Goal: Task Accomplishment & Management: Manage account settings

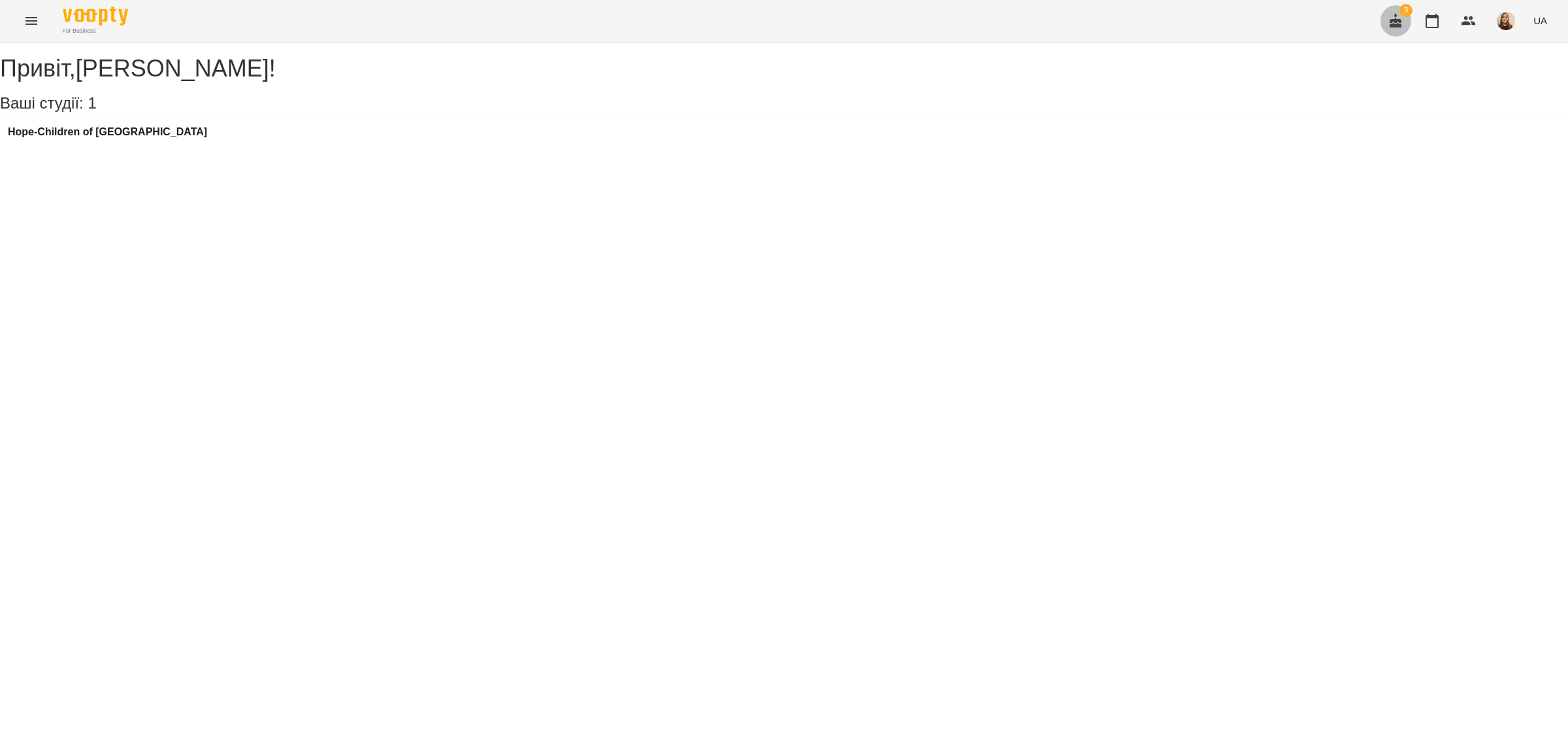
click at [1399, 19] on icon "button" at bounding box center [1396, 20] width 12 height 14
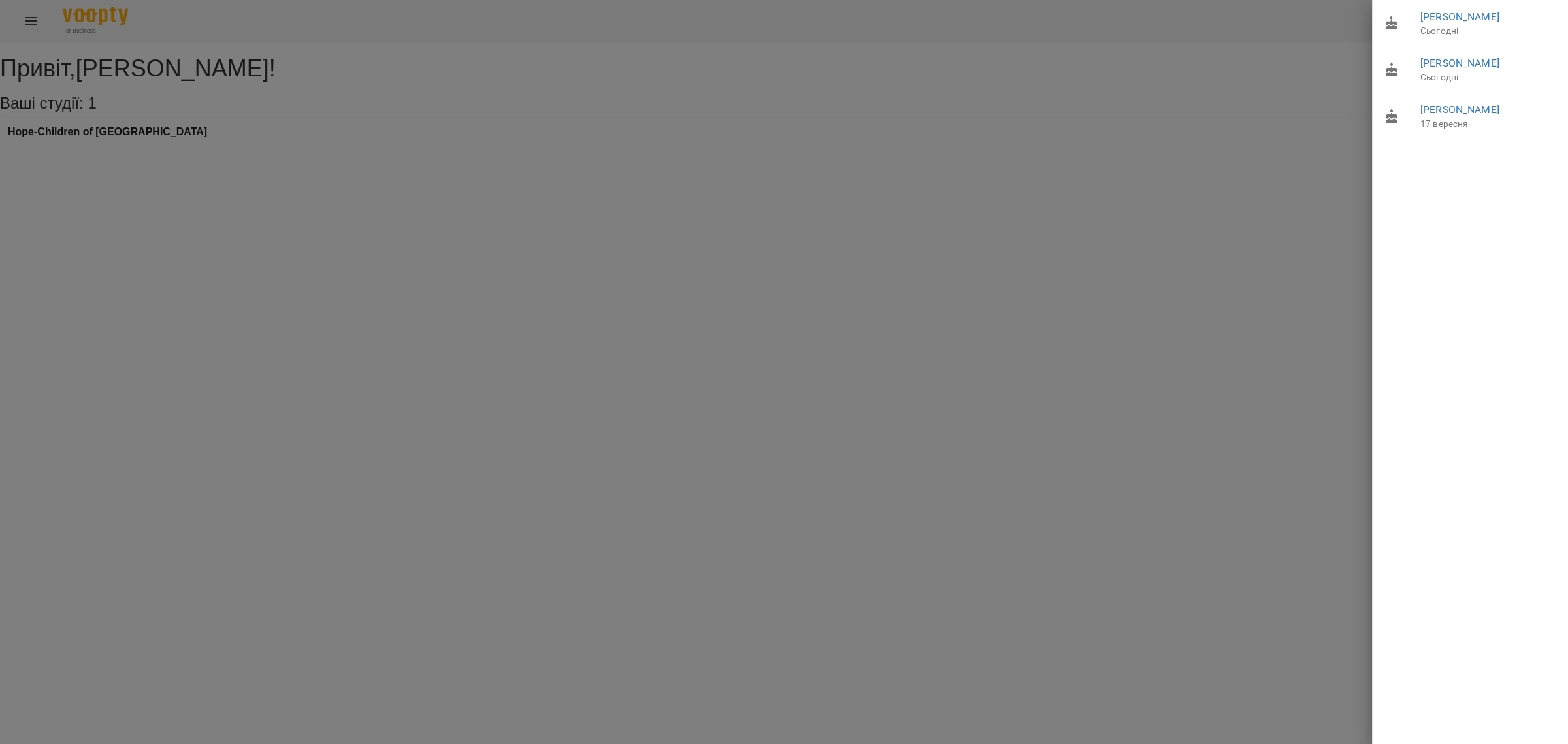
click at [1322, 115] on div at bounding box center [784, 372] width 1568 height 744
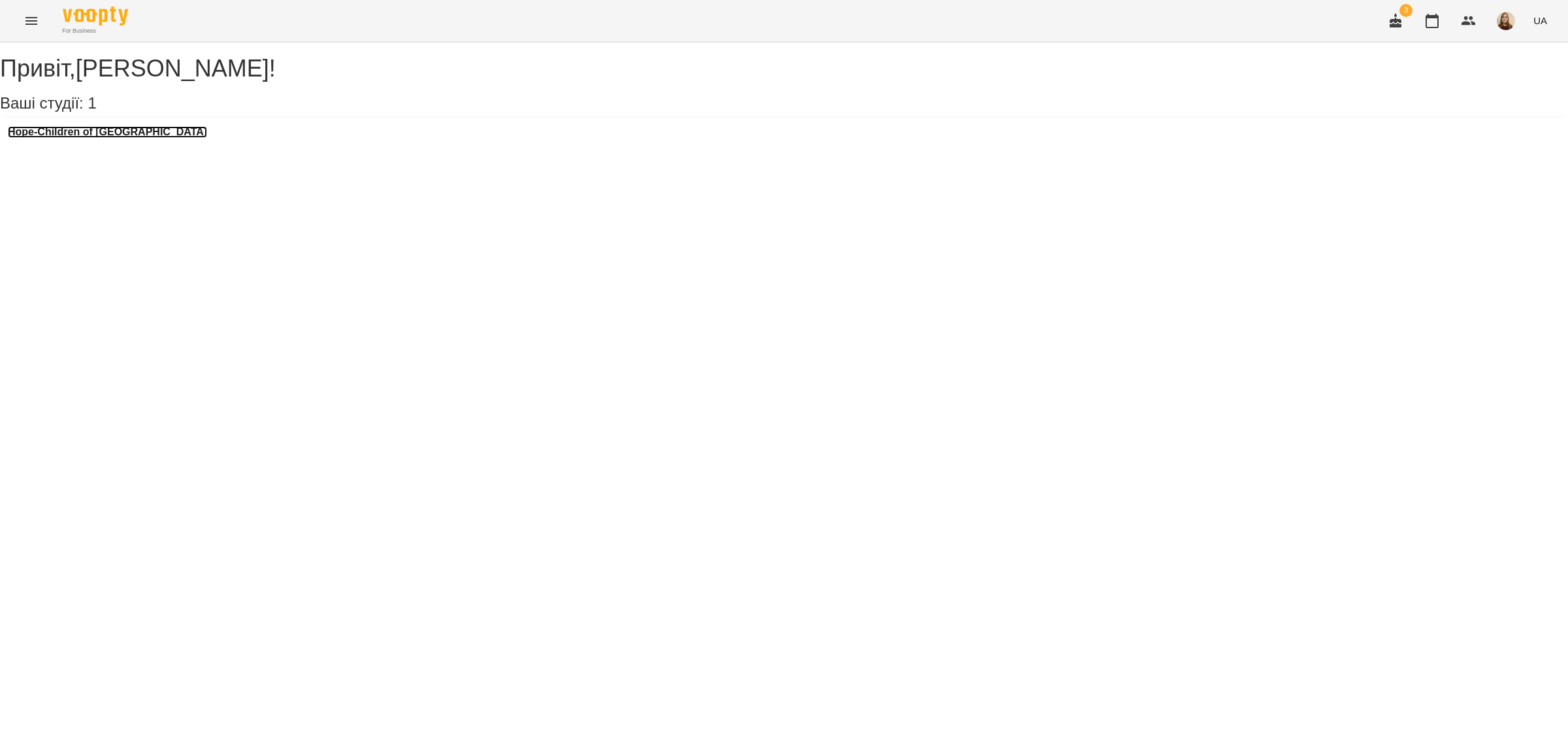
click at [135, 138] on h3 "Hope-Children of [GEOGRAPHIC_DATA]" at bounding box center [108, 132] width 199 height 12
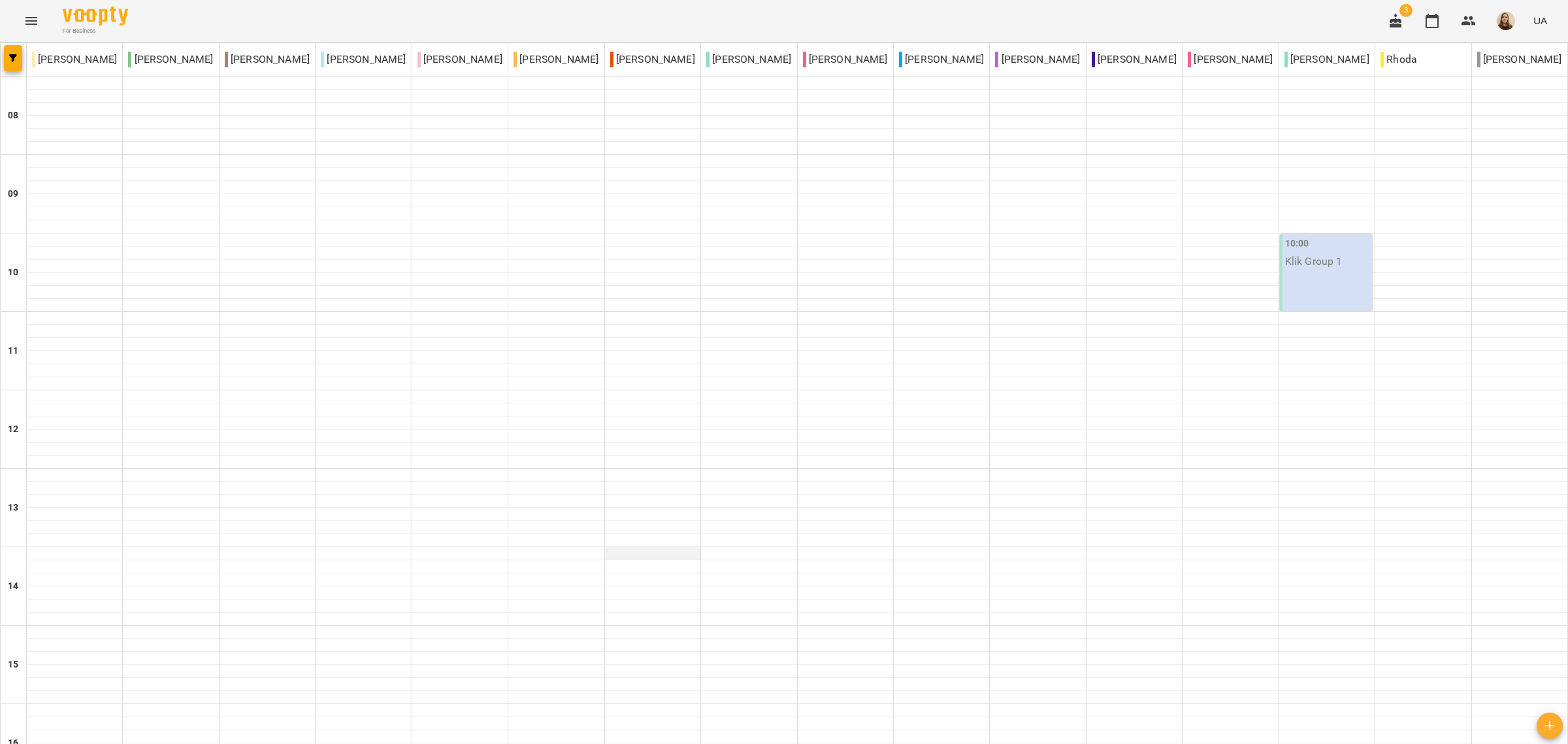
scroll to position [408, 0]
type input "**********"
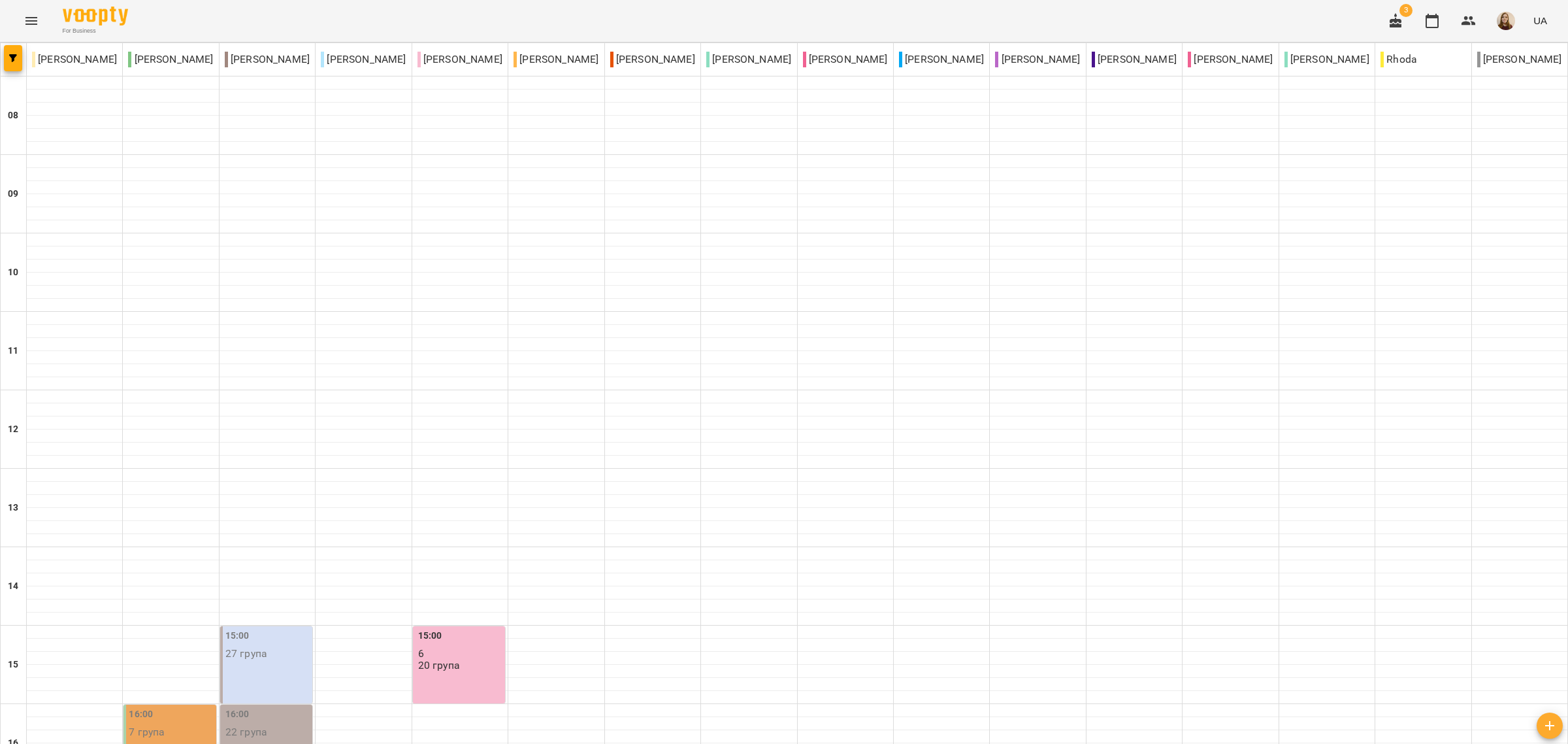
scroll to position [572, 0]
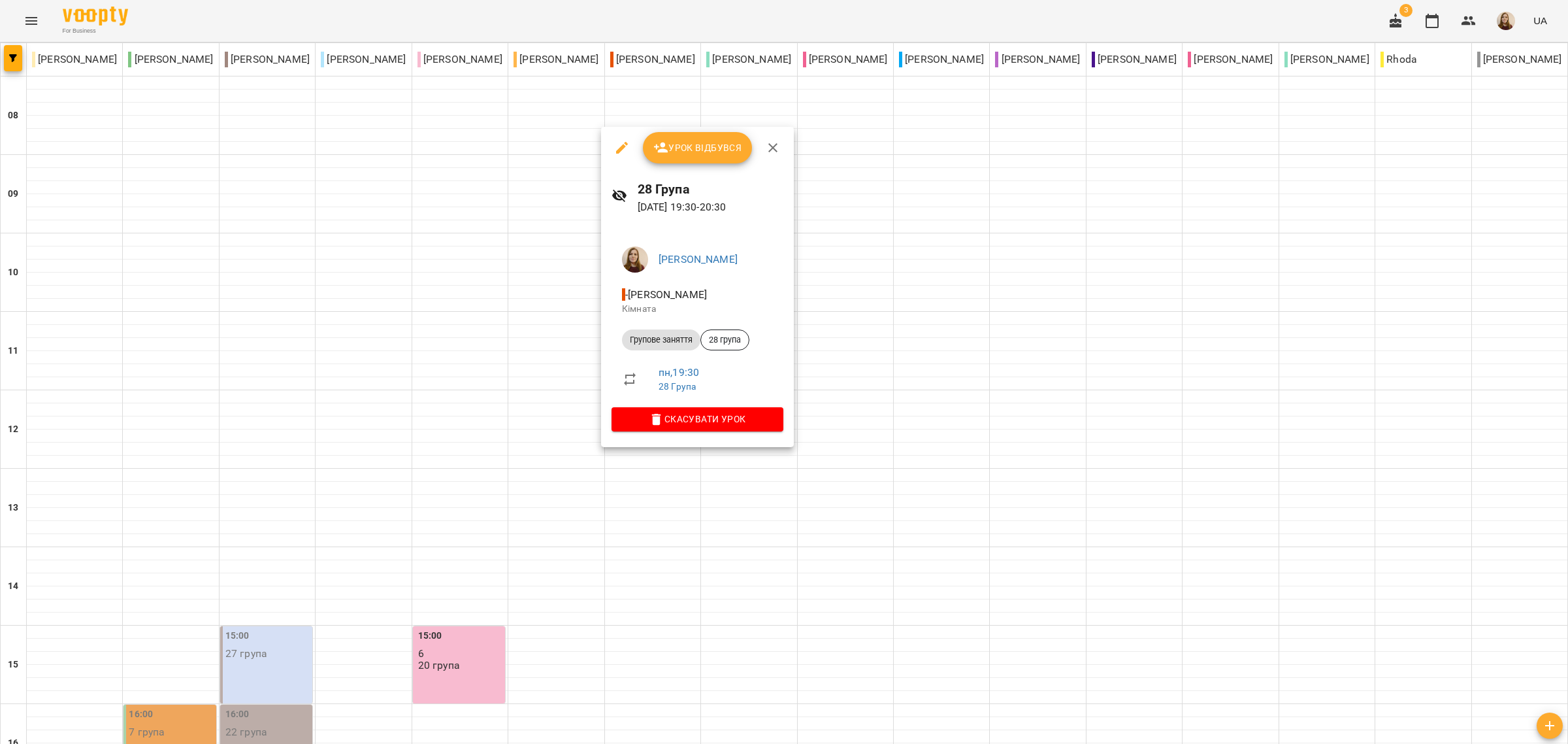
click at [868, 283] on div at bounding box center [784, 372] width 1568 height 744
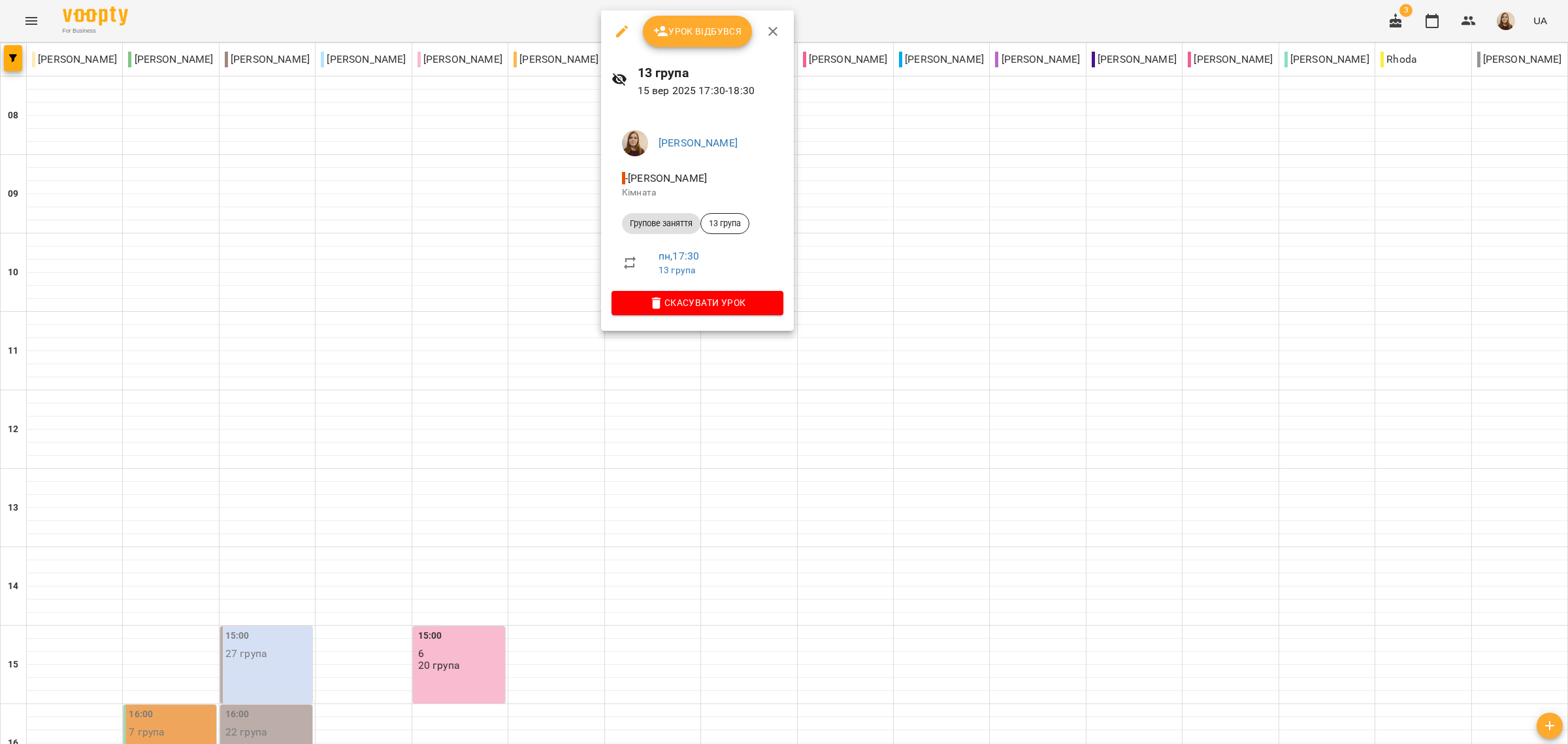
click at [701, 33] on span "Урок відбувся" at bounding box center [698, 31] width 89 height 15
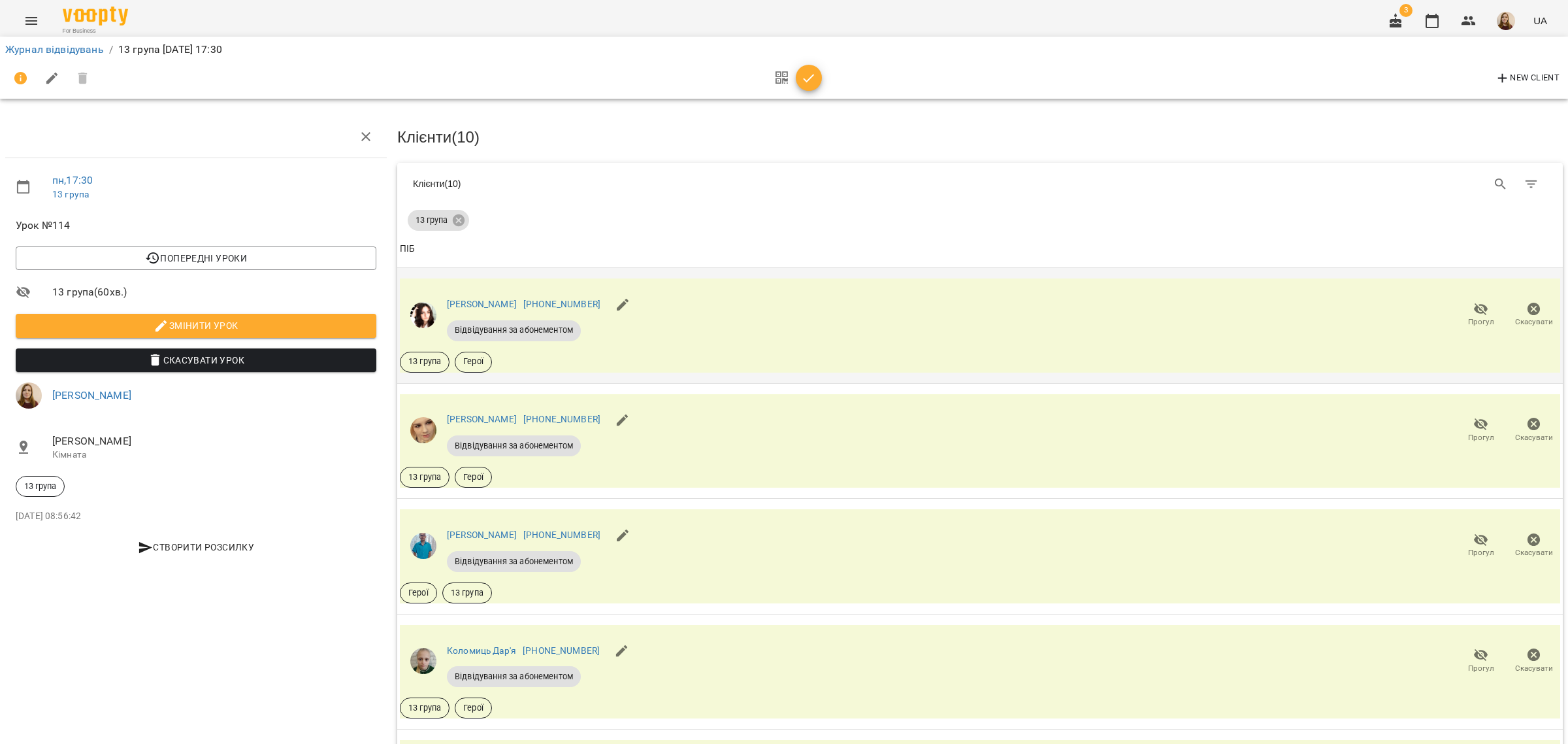
click at [1474, 304] on icon "button" at bounding box center [1481, 308] width 14 height 13
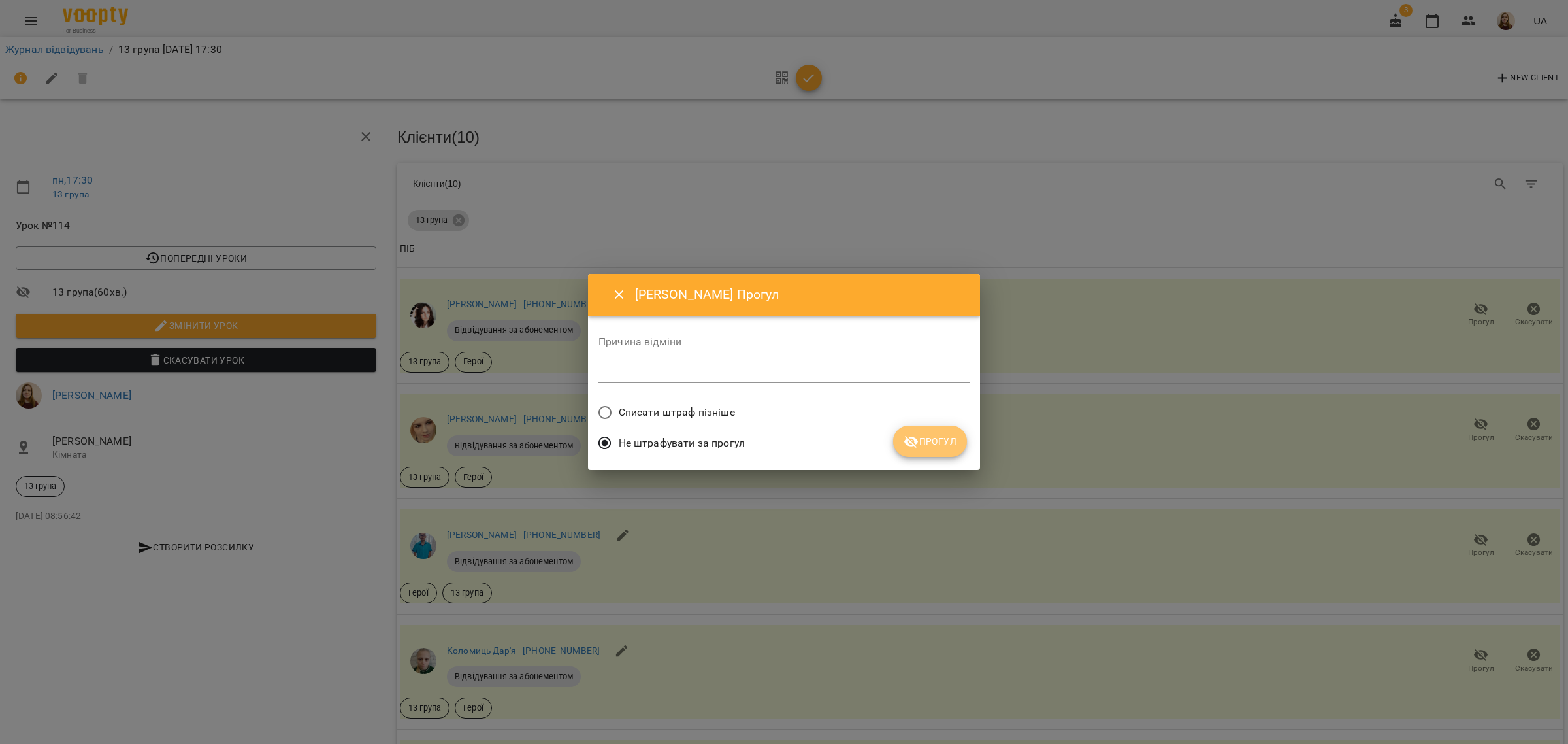
click at [931, 442] on span "Прогул" at bounding box center [930, 441] width 53 height 15
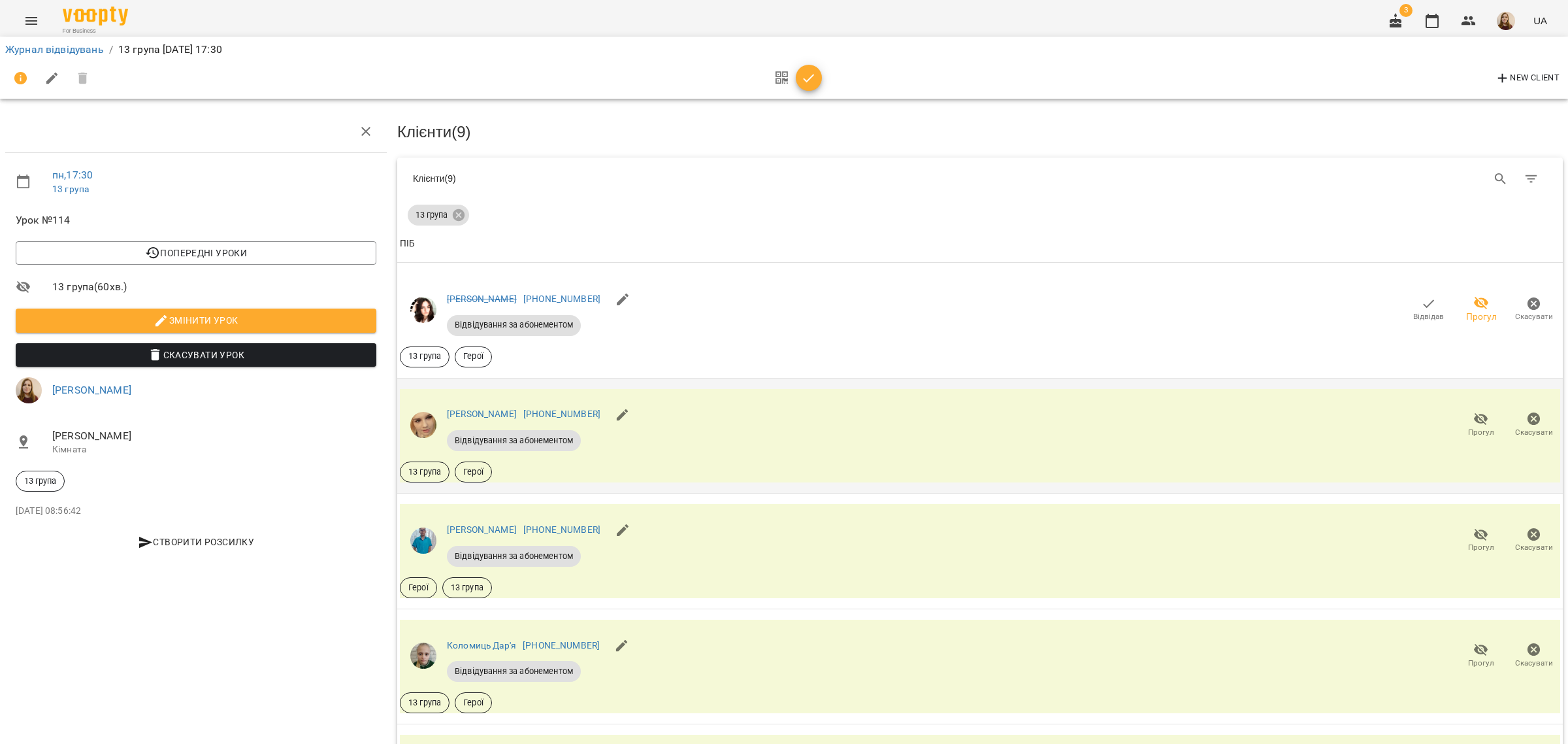
scroll to position [245, 0]
click at [1474, 642] on icon "button" at bounding box center [1481, 649] width 15 height 15
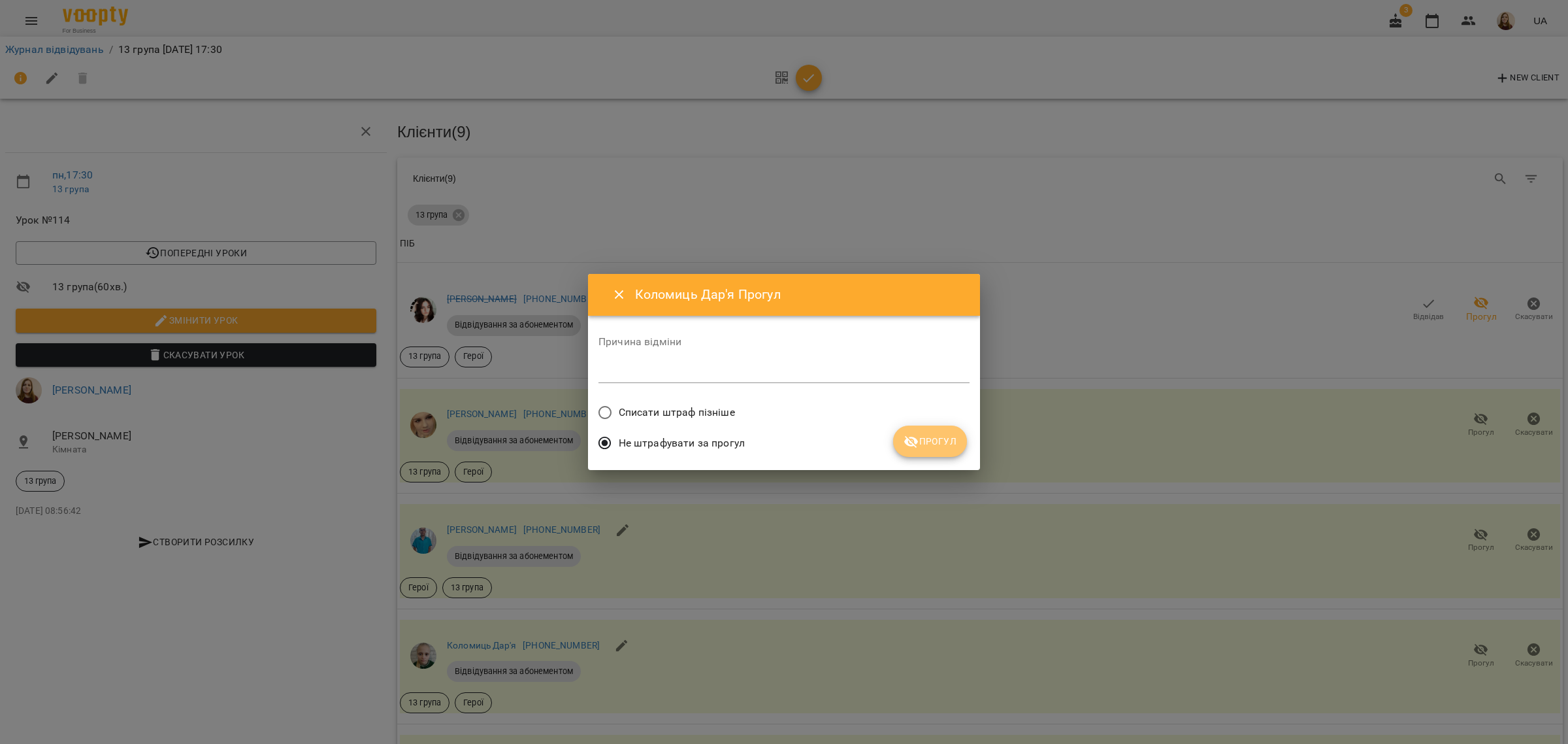
click at [930, 439] on span "Прогул" at bounding box center [930, 441] width 53 height 15
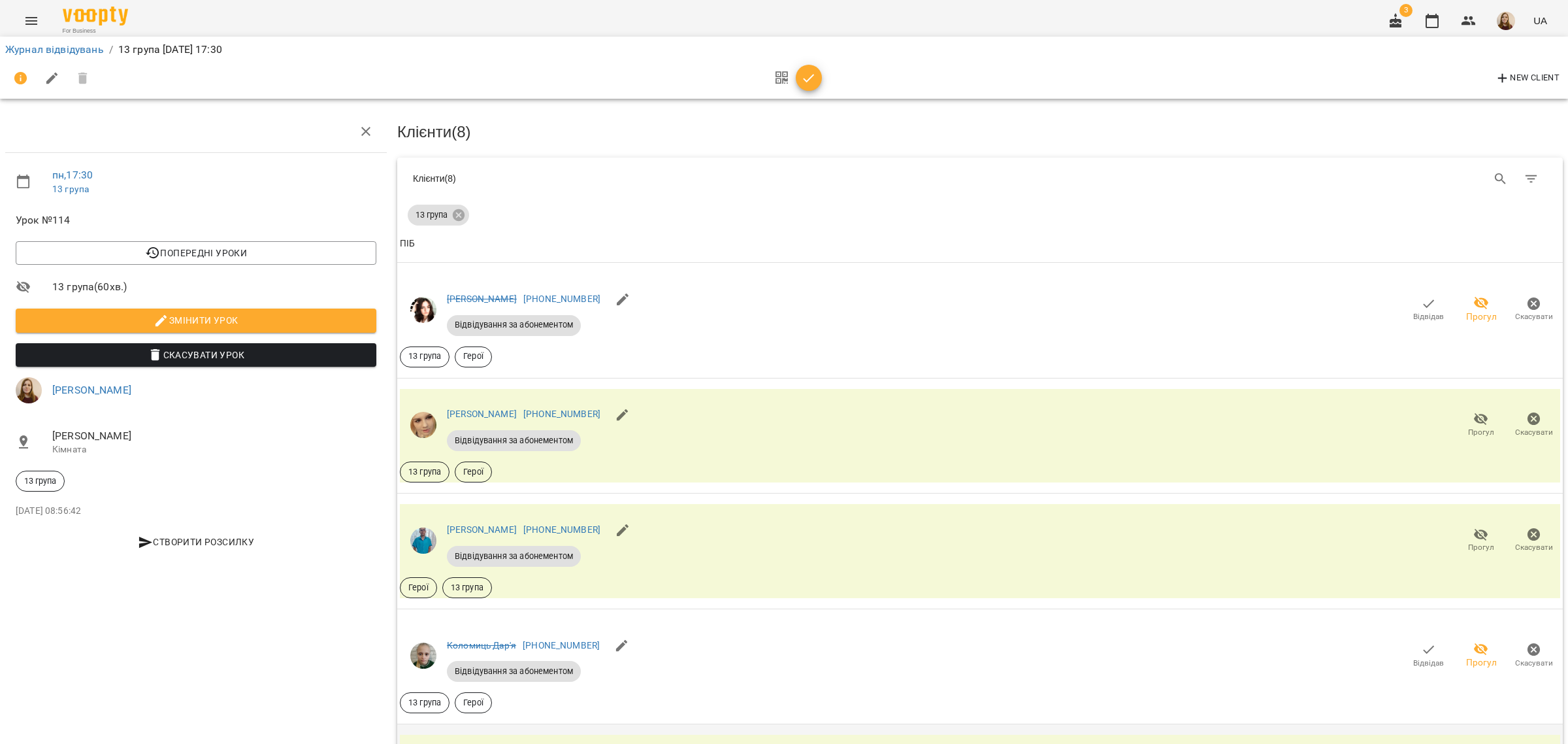
scroll to position [572, 0]
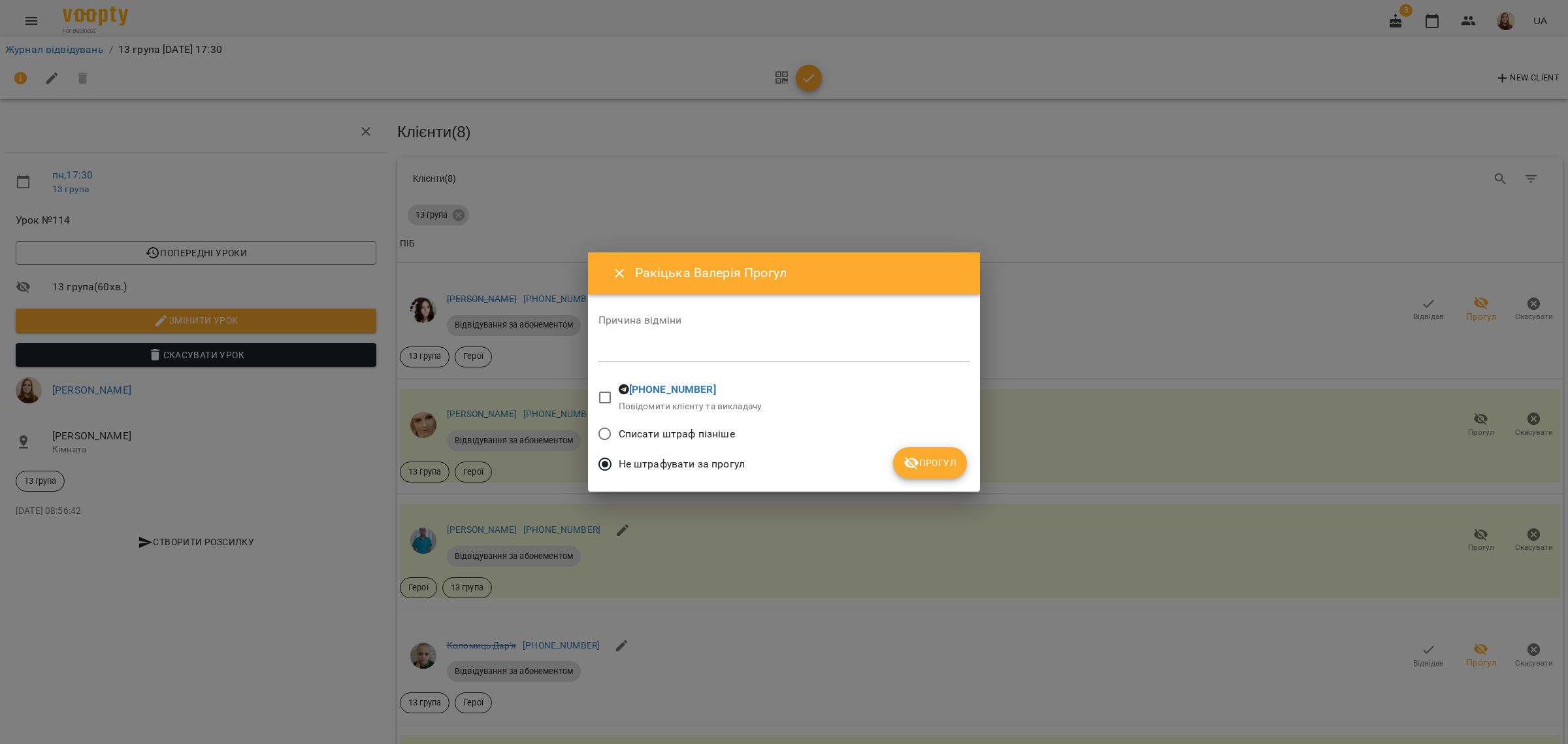
click at [929, 474] on button "Прогул" at bounding box center [930, 462] width 74 height 31
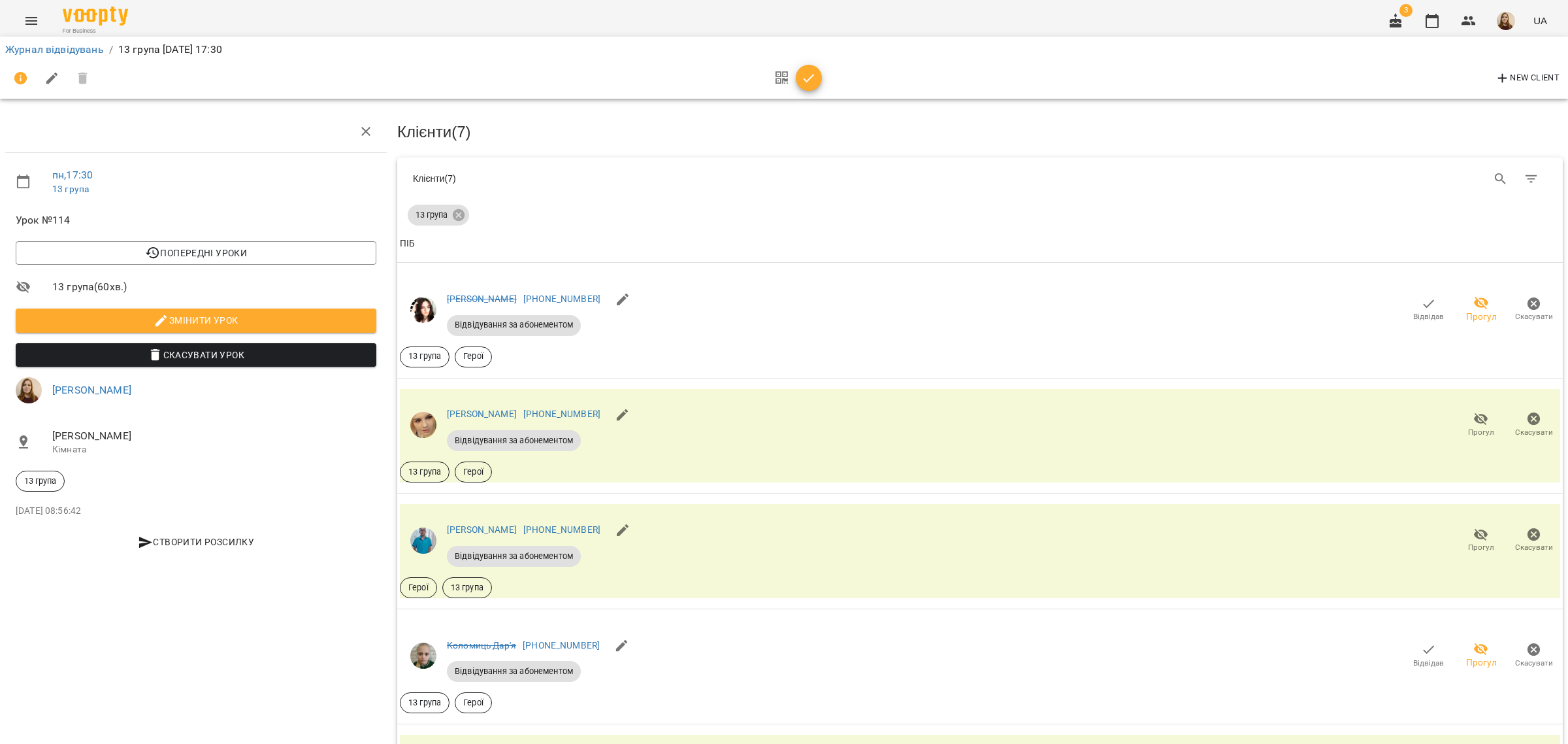
scroll to position [734, 0]
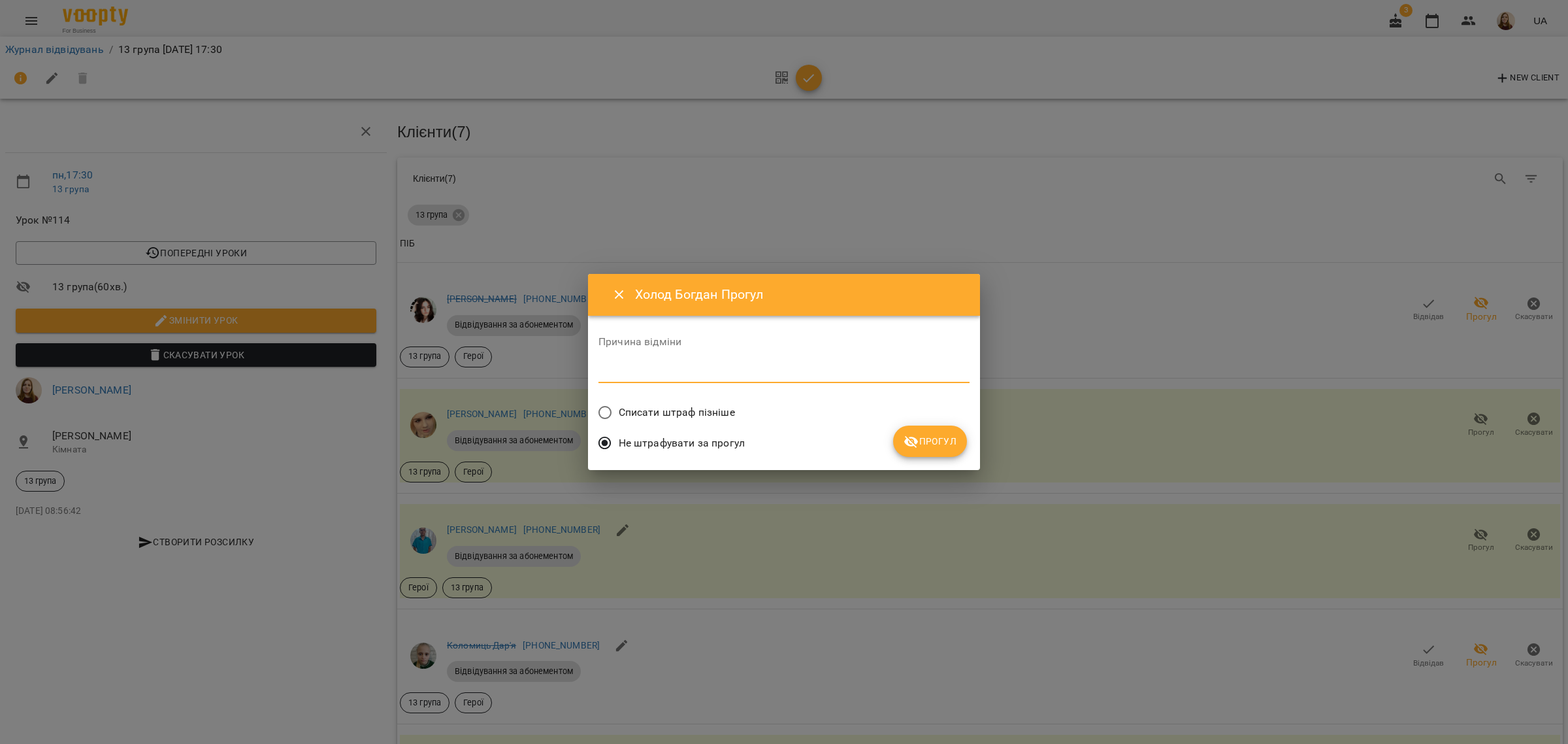
click at [827, 368] on textarea at bounding box center [784, 372] width 371 height 13
type textarea "*"
click at [760, 373] on textarea at bounding box center [784, 372] width 371 height 13
type textarea "**********"
click at [939, 438] on span "Прогул" at bounding box center [930, 441] width 53 height 15
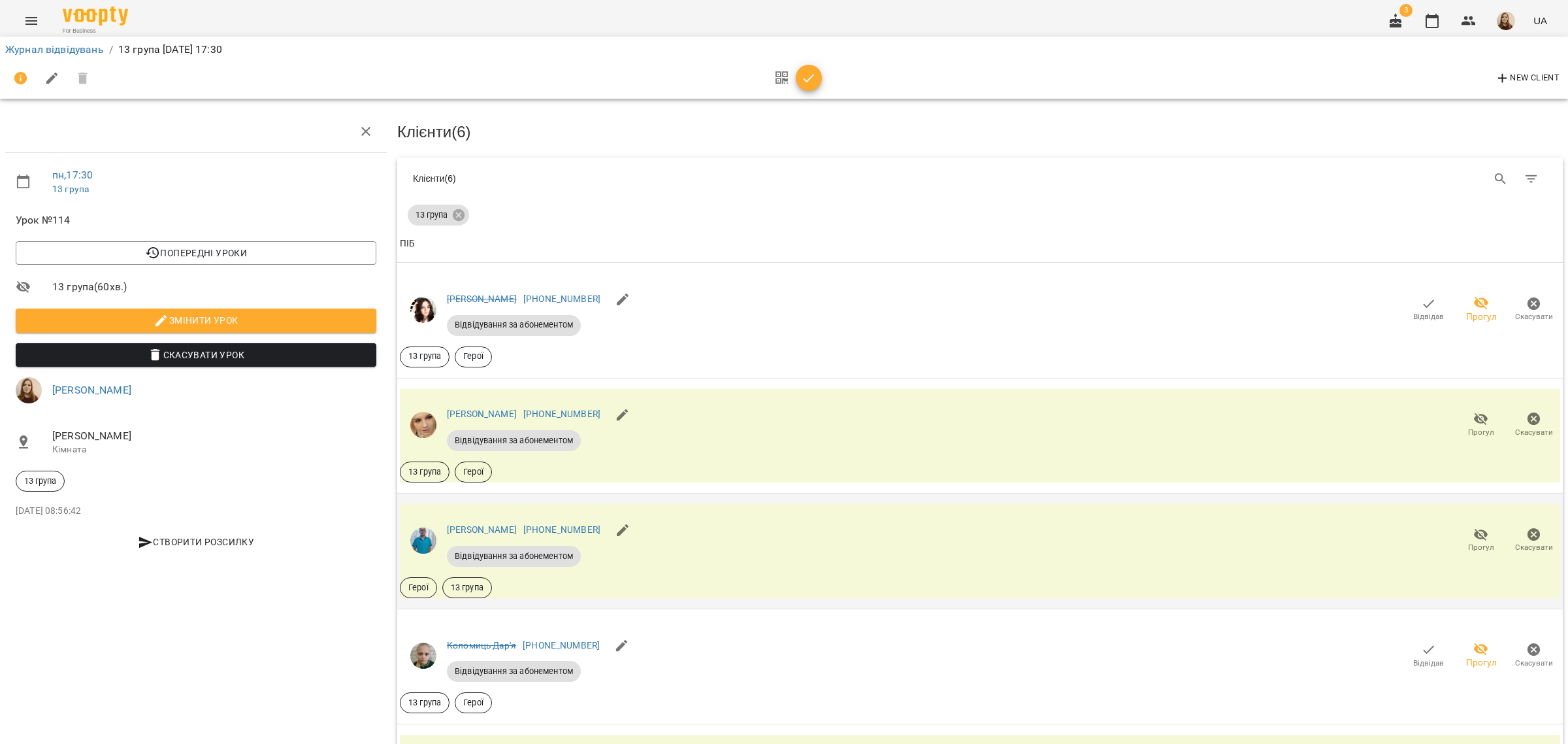
scroll to position [0, 0]
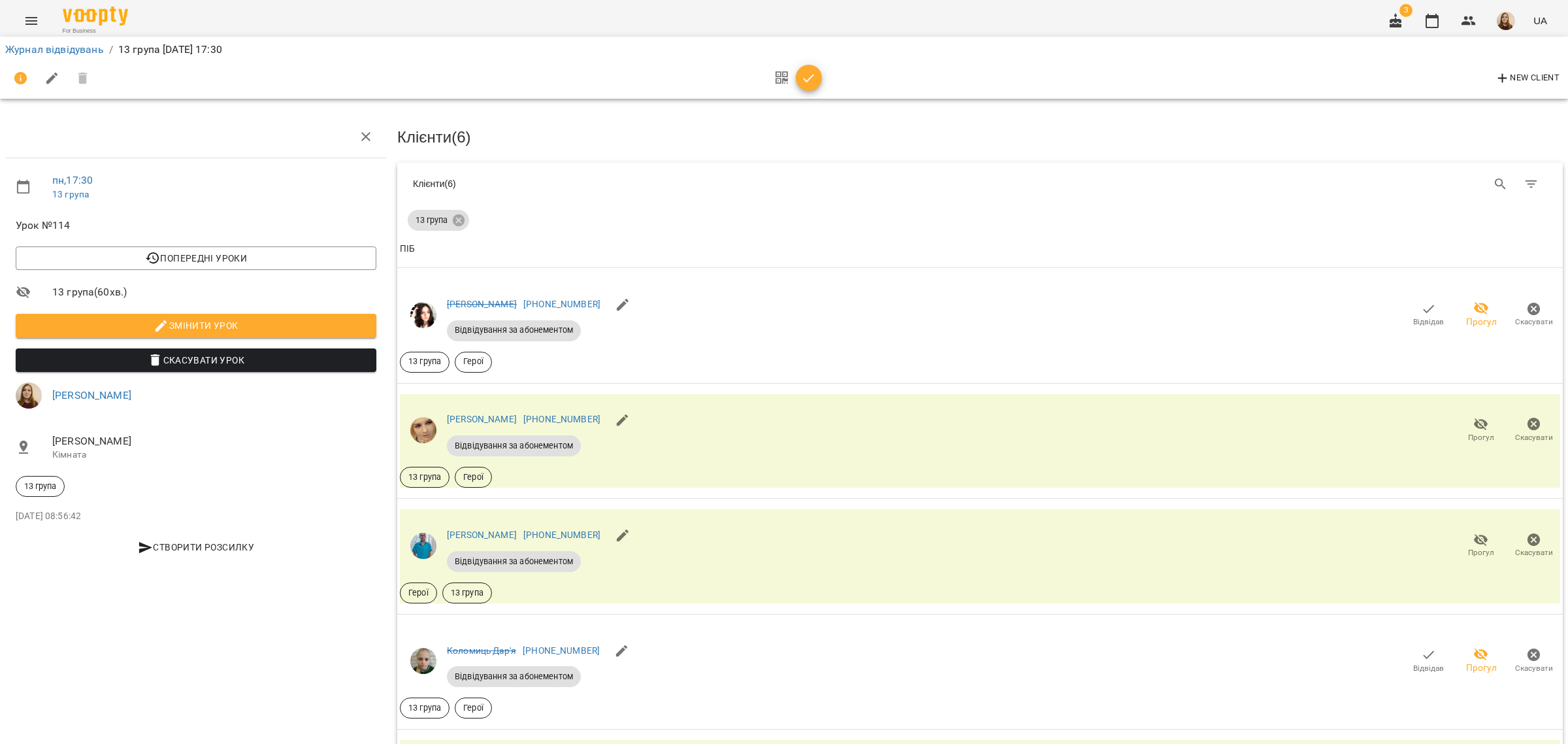
click at [808, 76] on icon "button" at bounding box center [808, 78] width 15 height 15
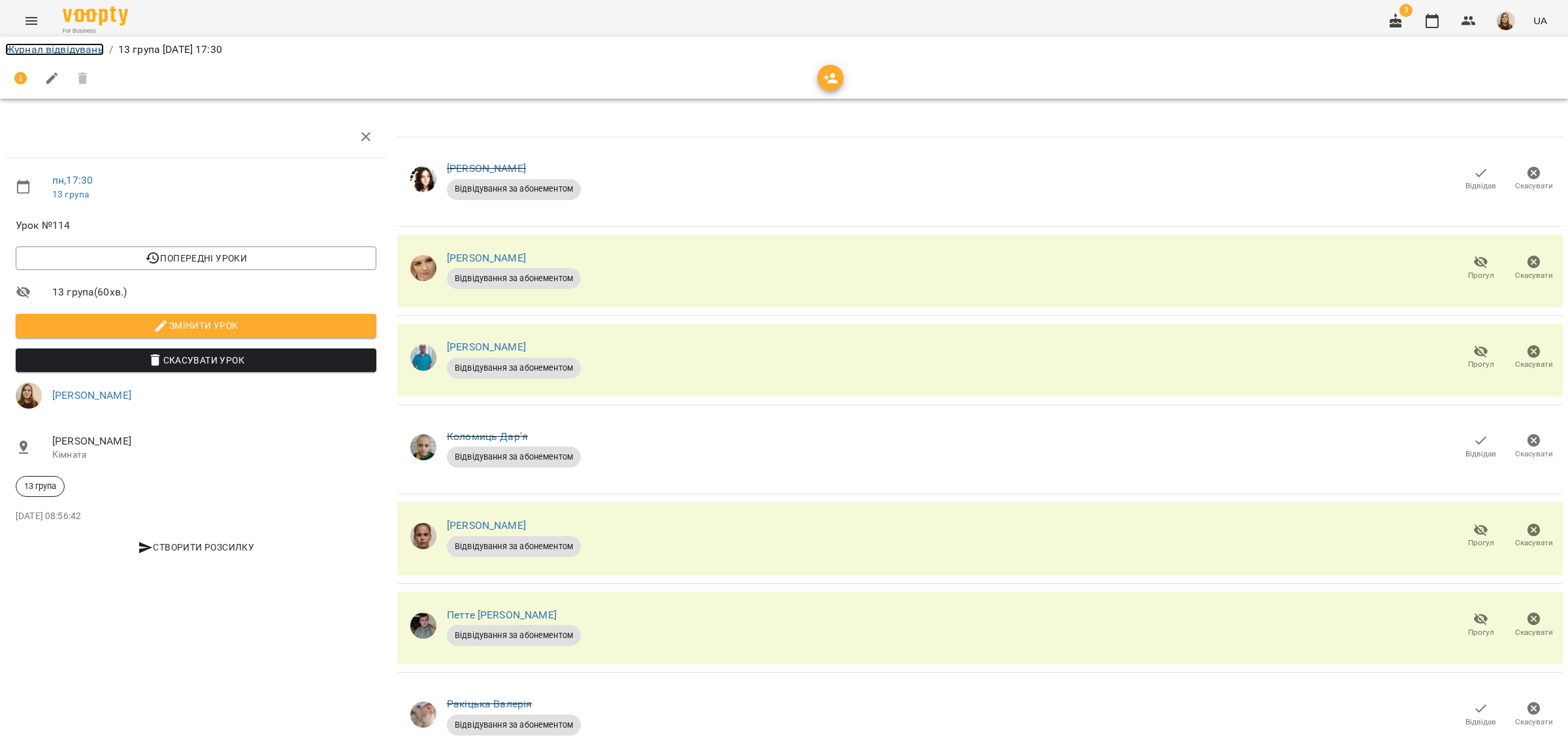
click at [41, 50] on link "Журнал відвідувань" at bounding box center [54, 49] width 98 height 13
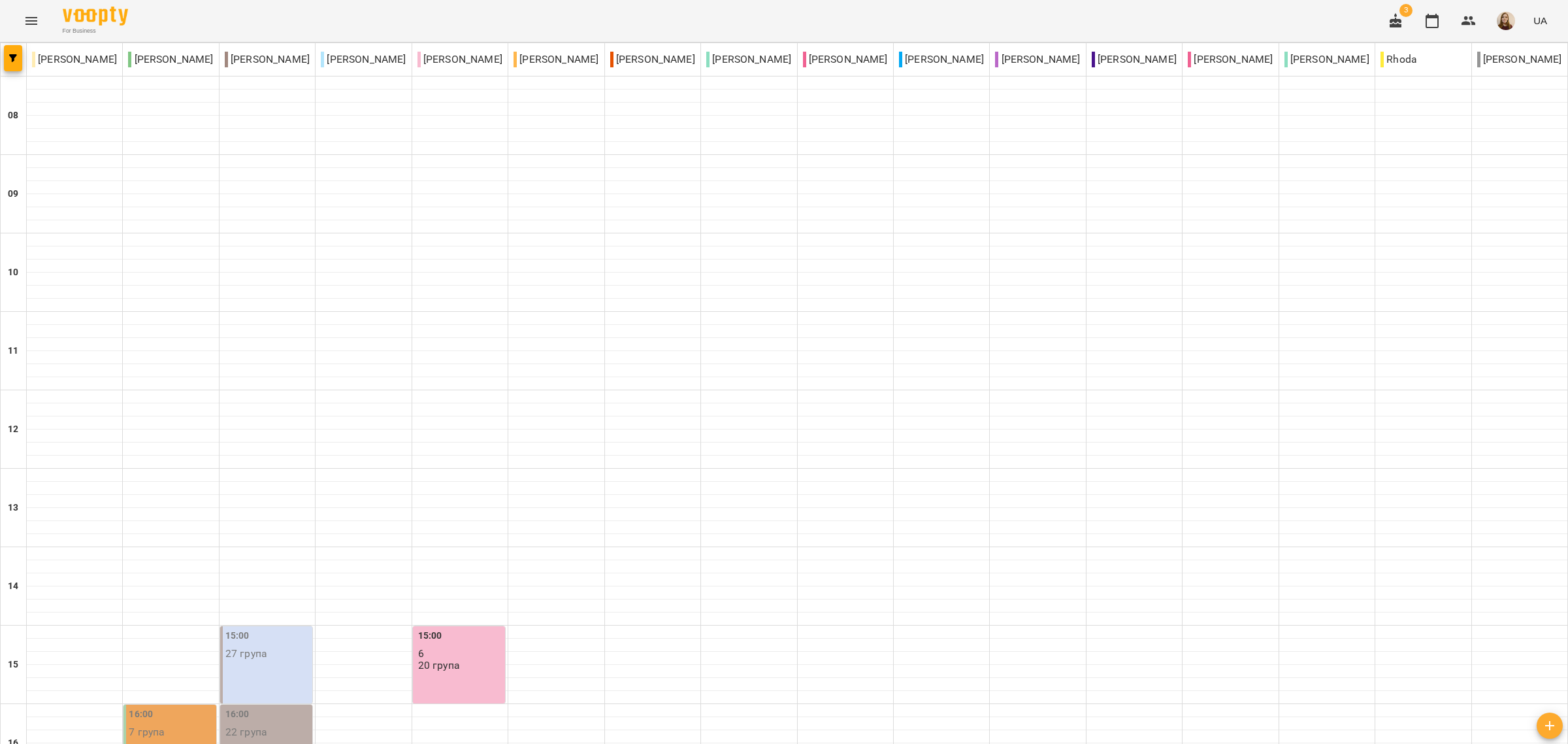
scroll to position [596, 0]
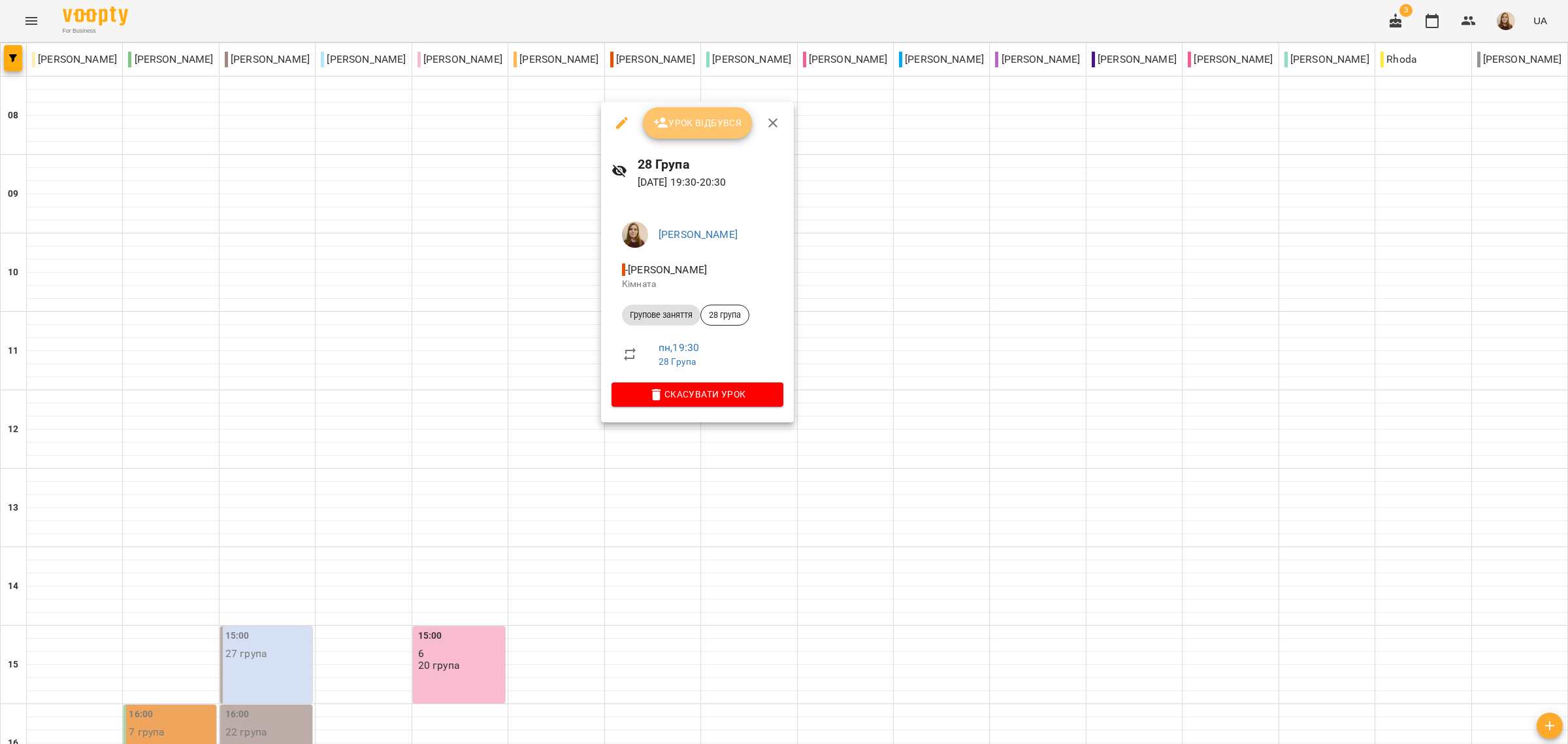
click at [697, 127] on span "Урок відбувся" at bounding box center [698, 122] width 89 height 15
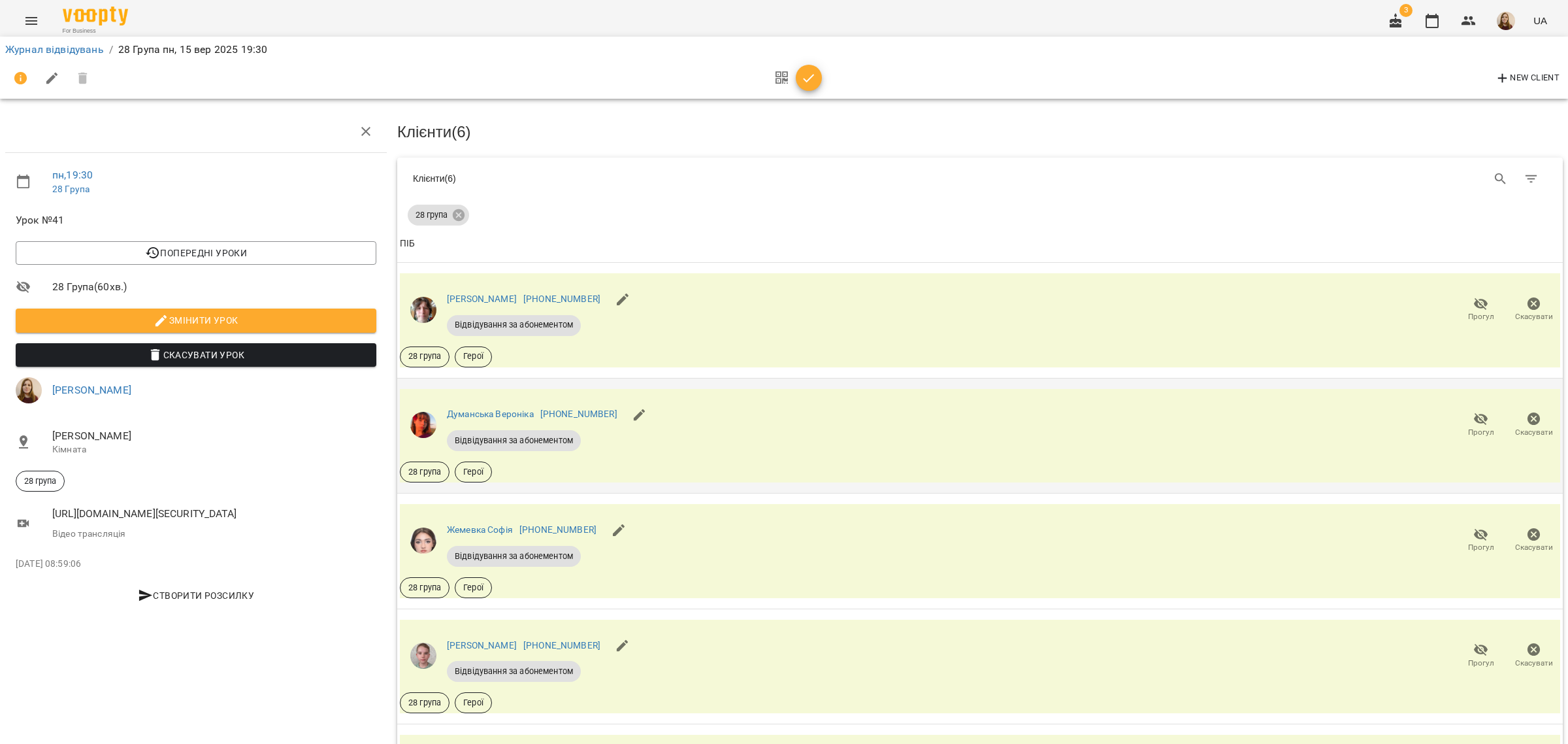
scroll to position [245, 0]
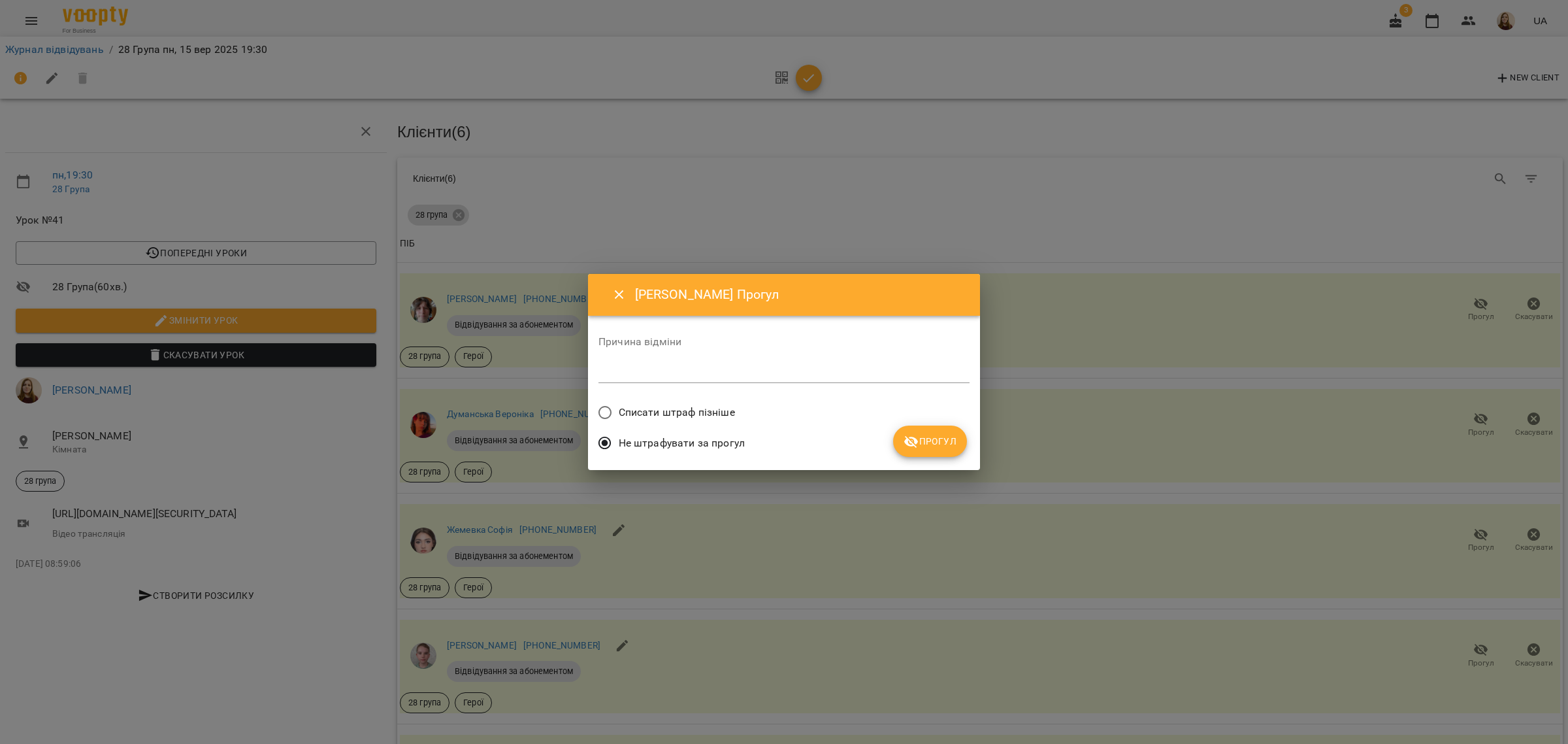
click at [929, 441] on span "Прогул" at bounding box center [930, 441] width 53 height 15
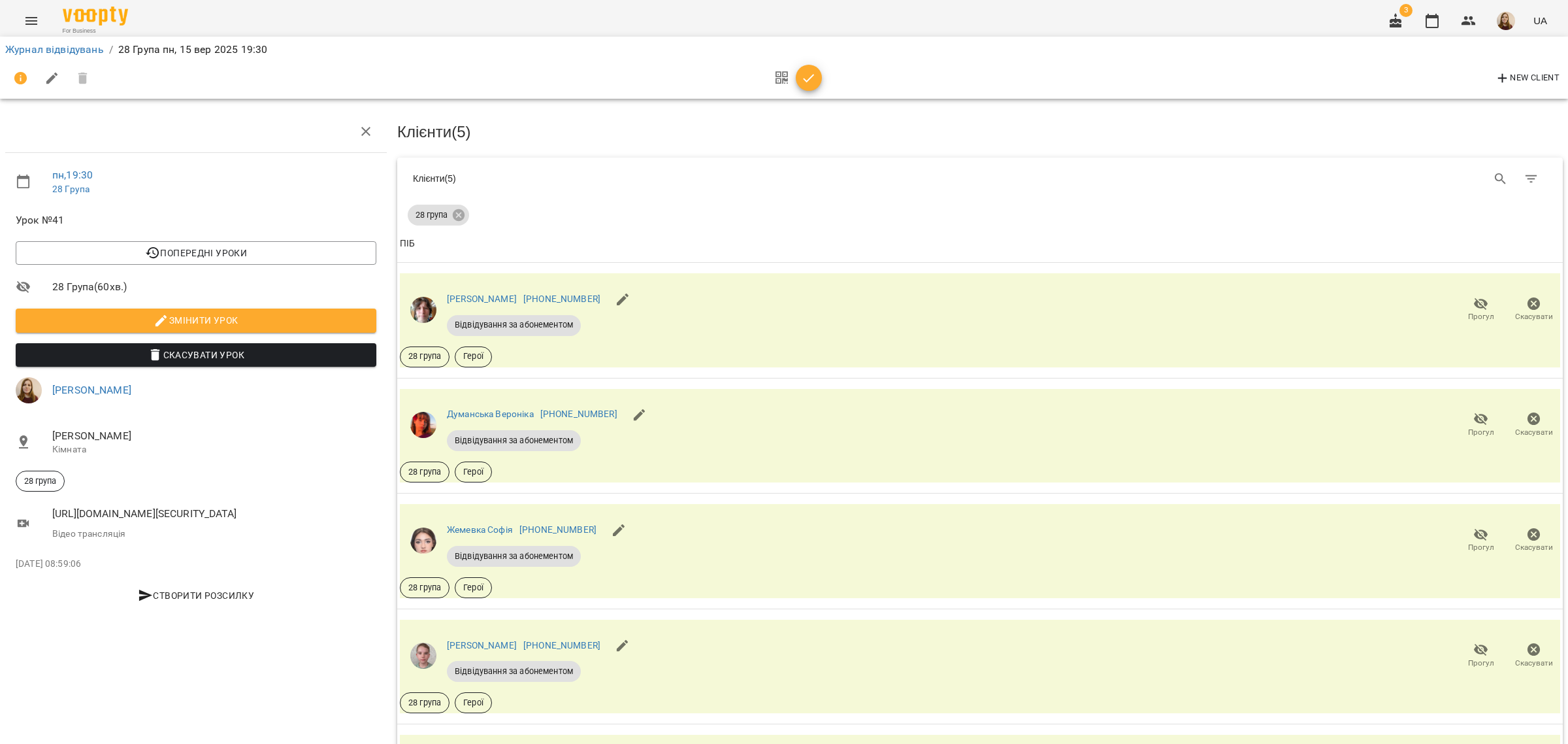
scroll to position [272, 0]
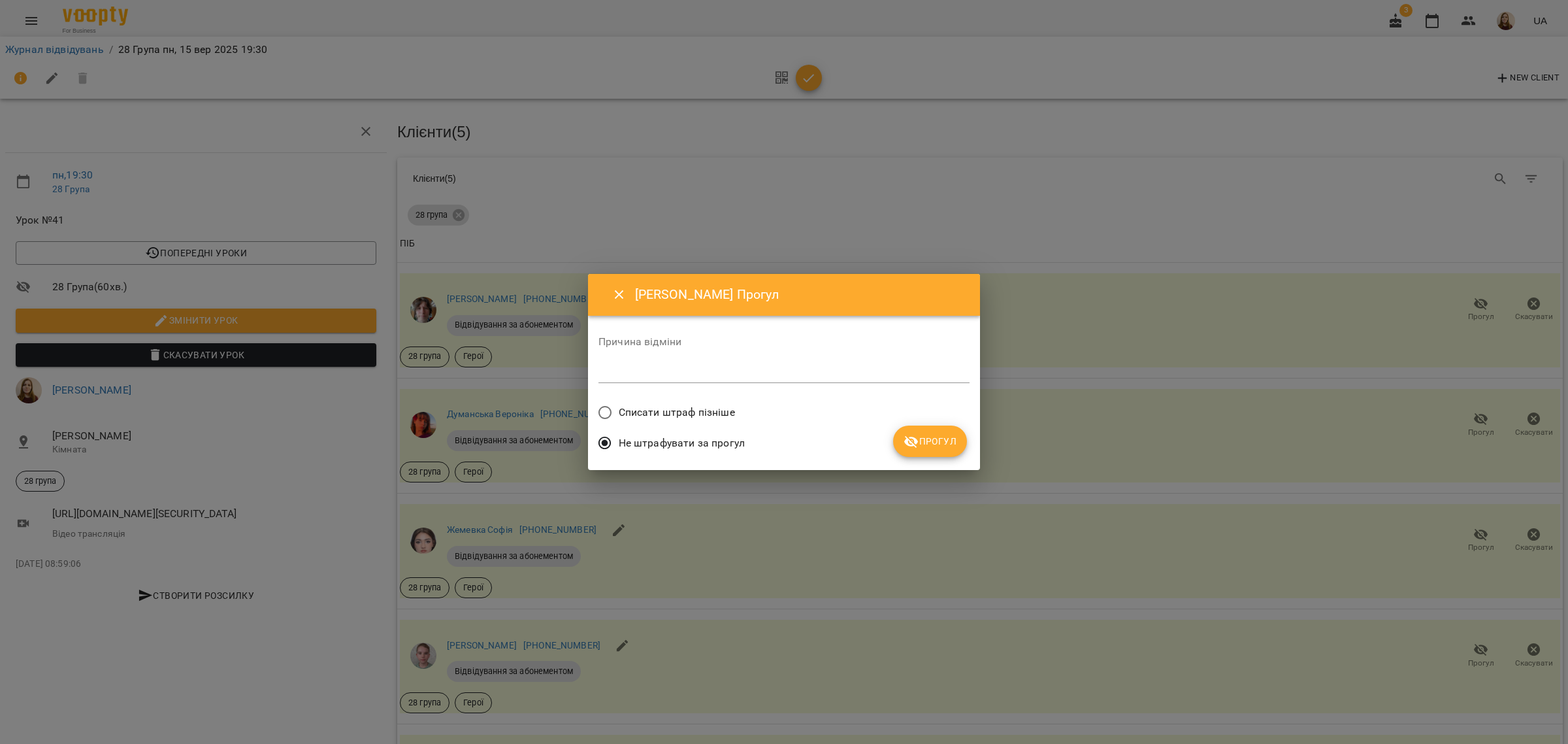
click at [951, 436] on span "Прогул" at bounding box center [930, 441] width 53 height 15
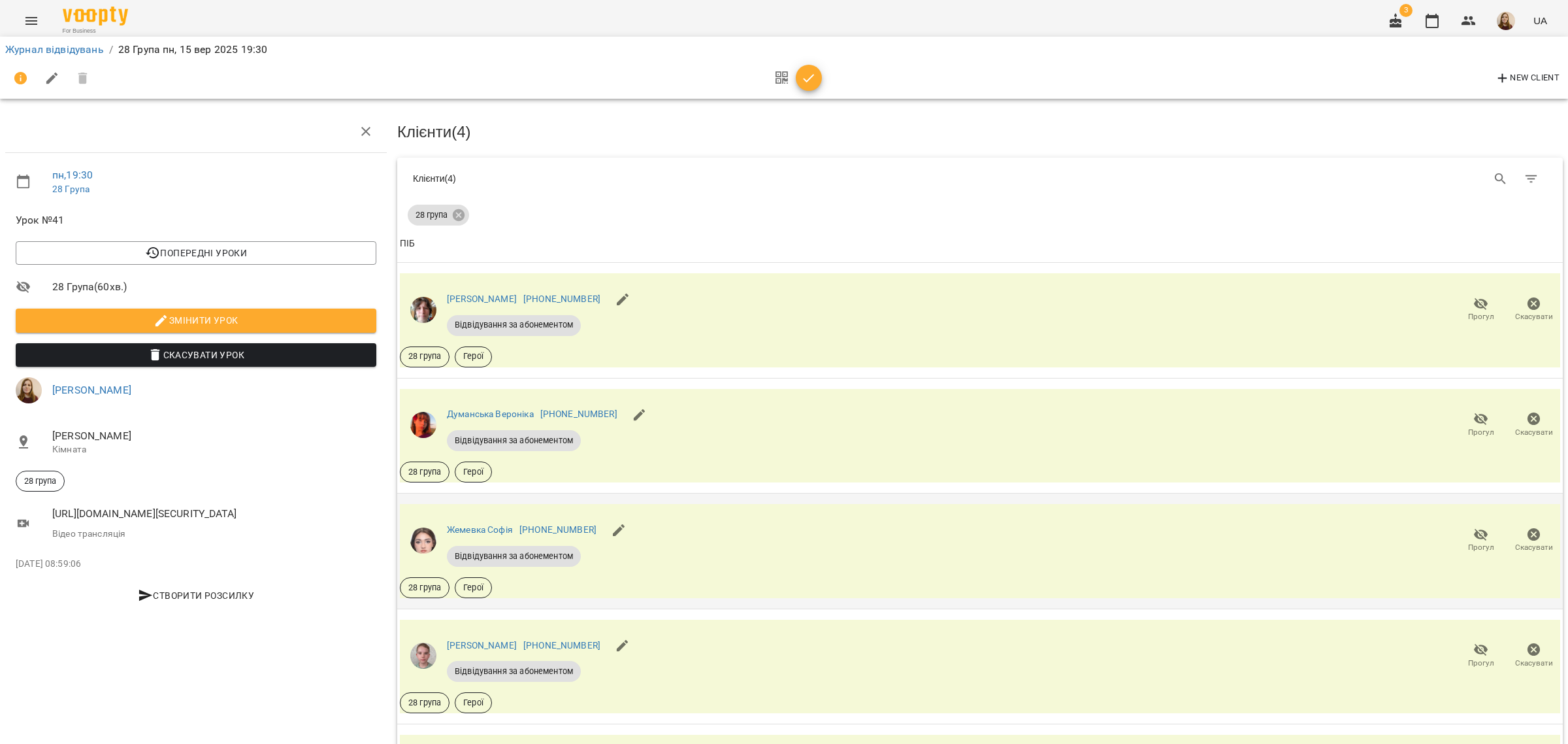
scroll to position [0, 0]
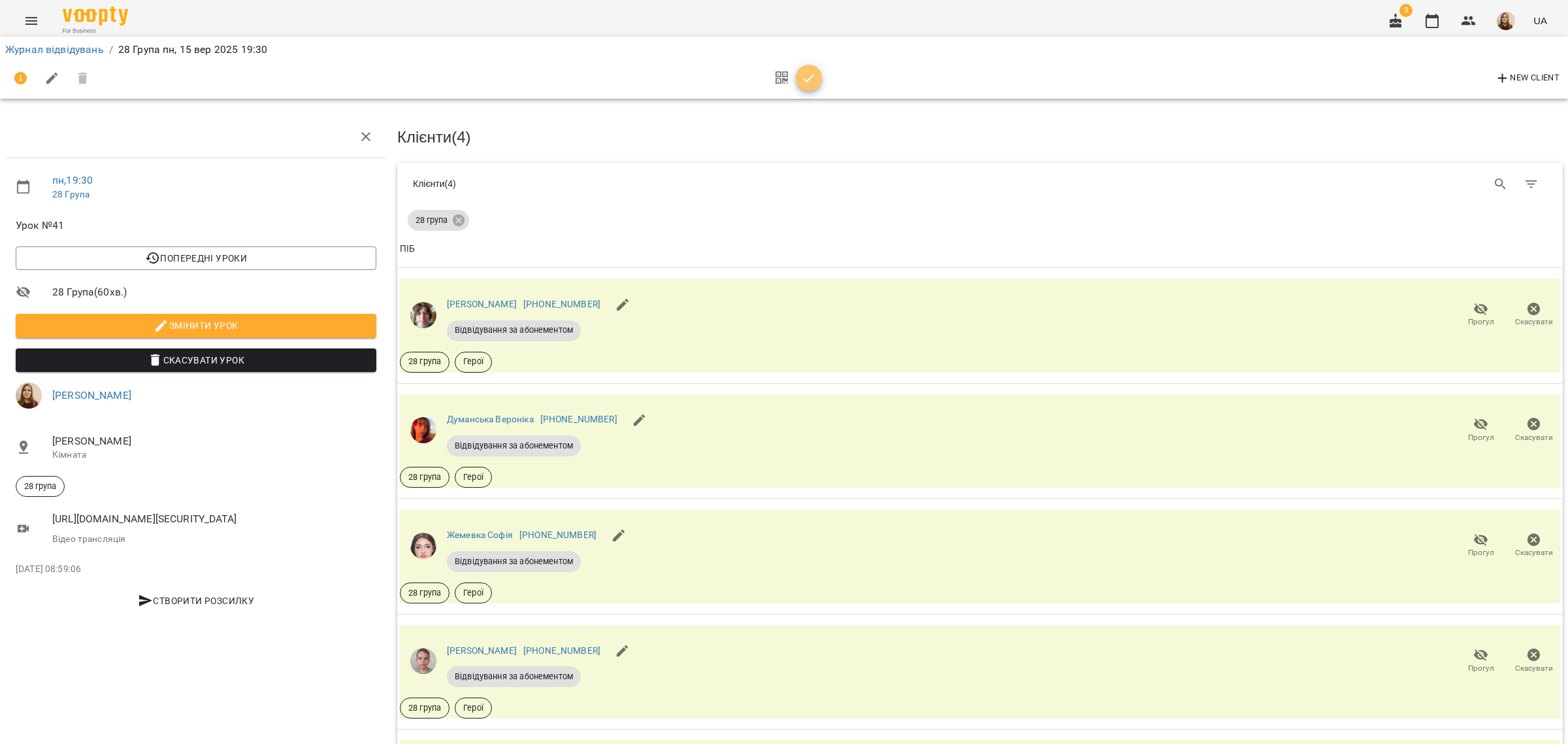
click at [808, 80] on icon "button" at bounding box center [808, 78] width 15 height 15
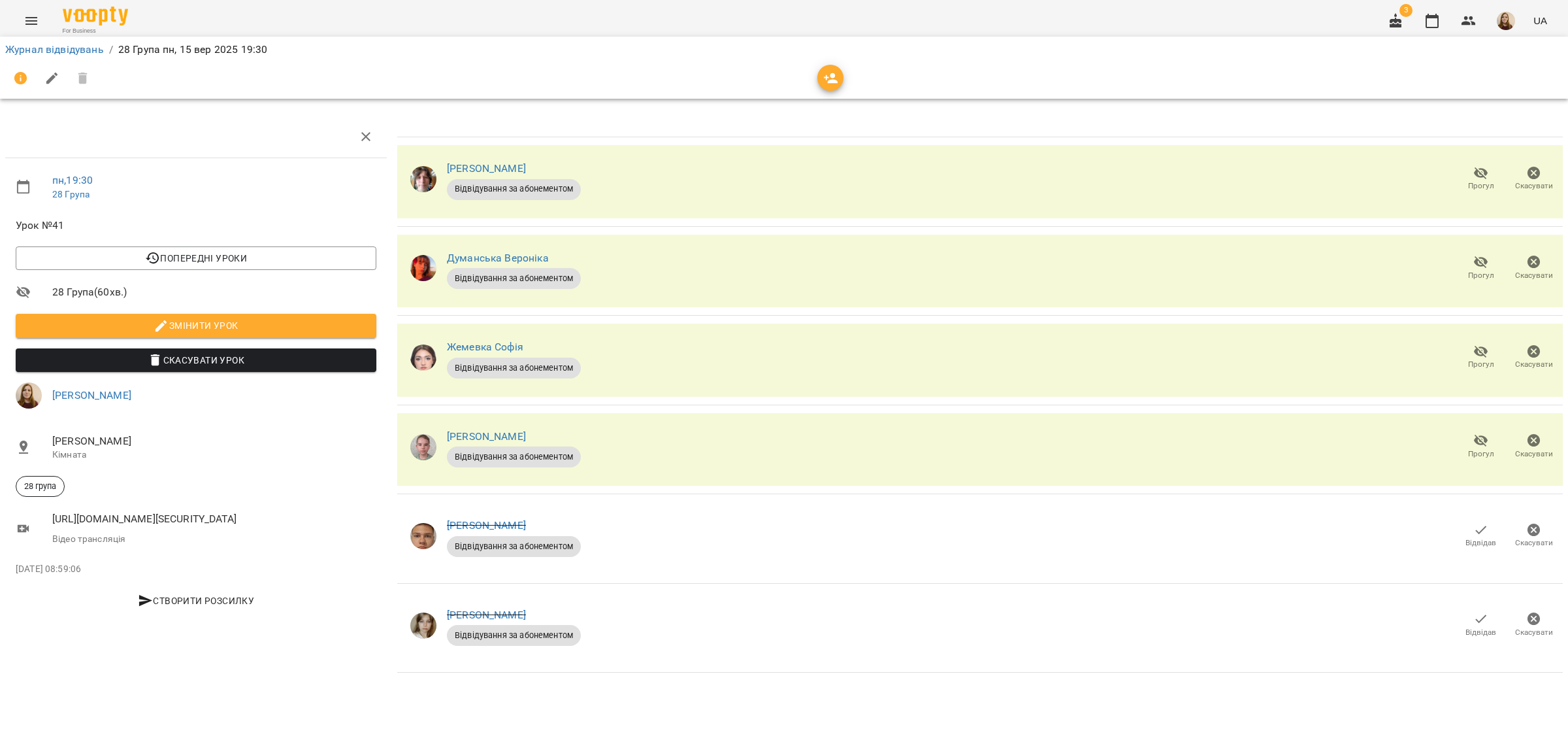
click at [1398, 17] on icon "button" at bounding box center [1395, 21] width 15 height 15
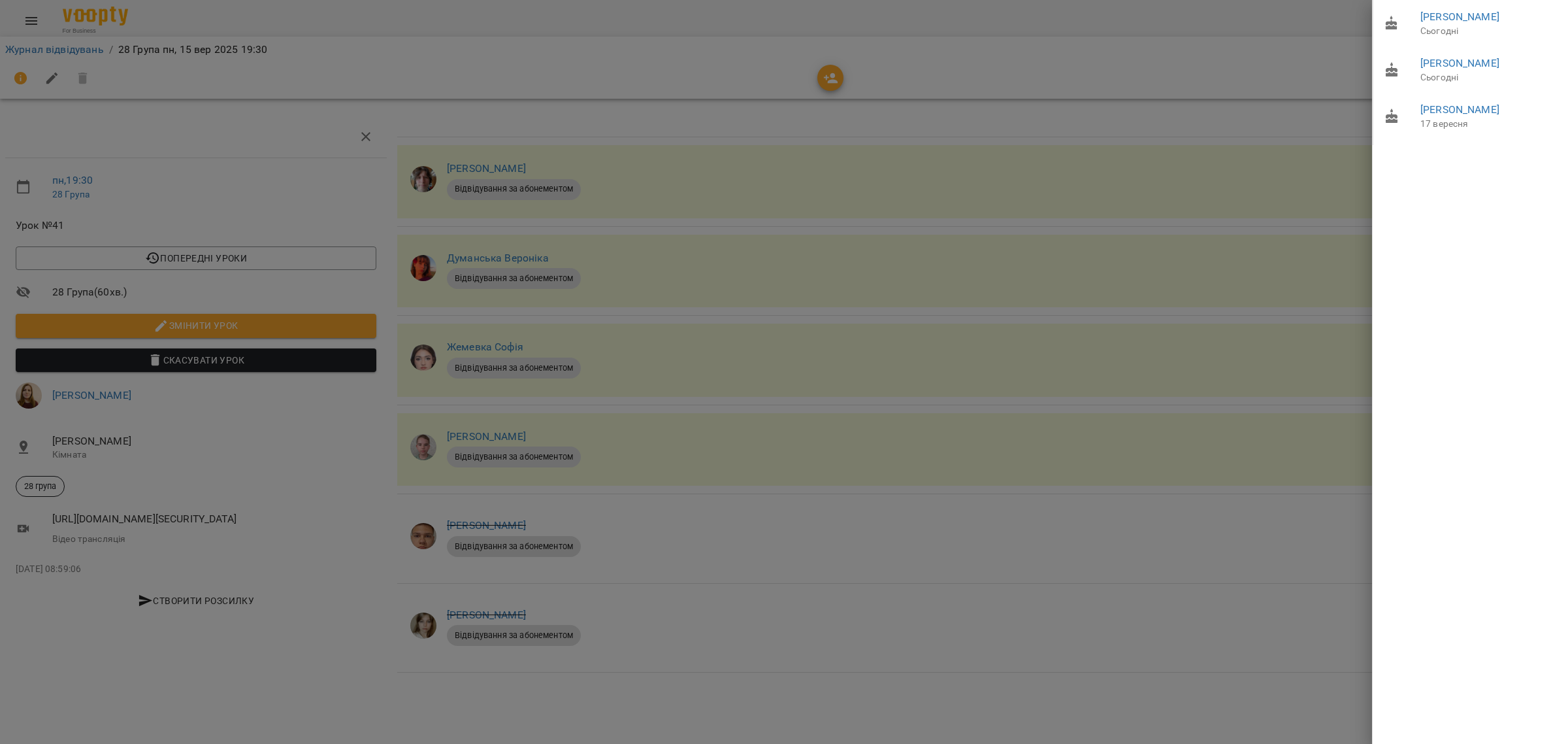
click at [1143, 154] on div at bounding box center [784, 372] width 1568 height 744
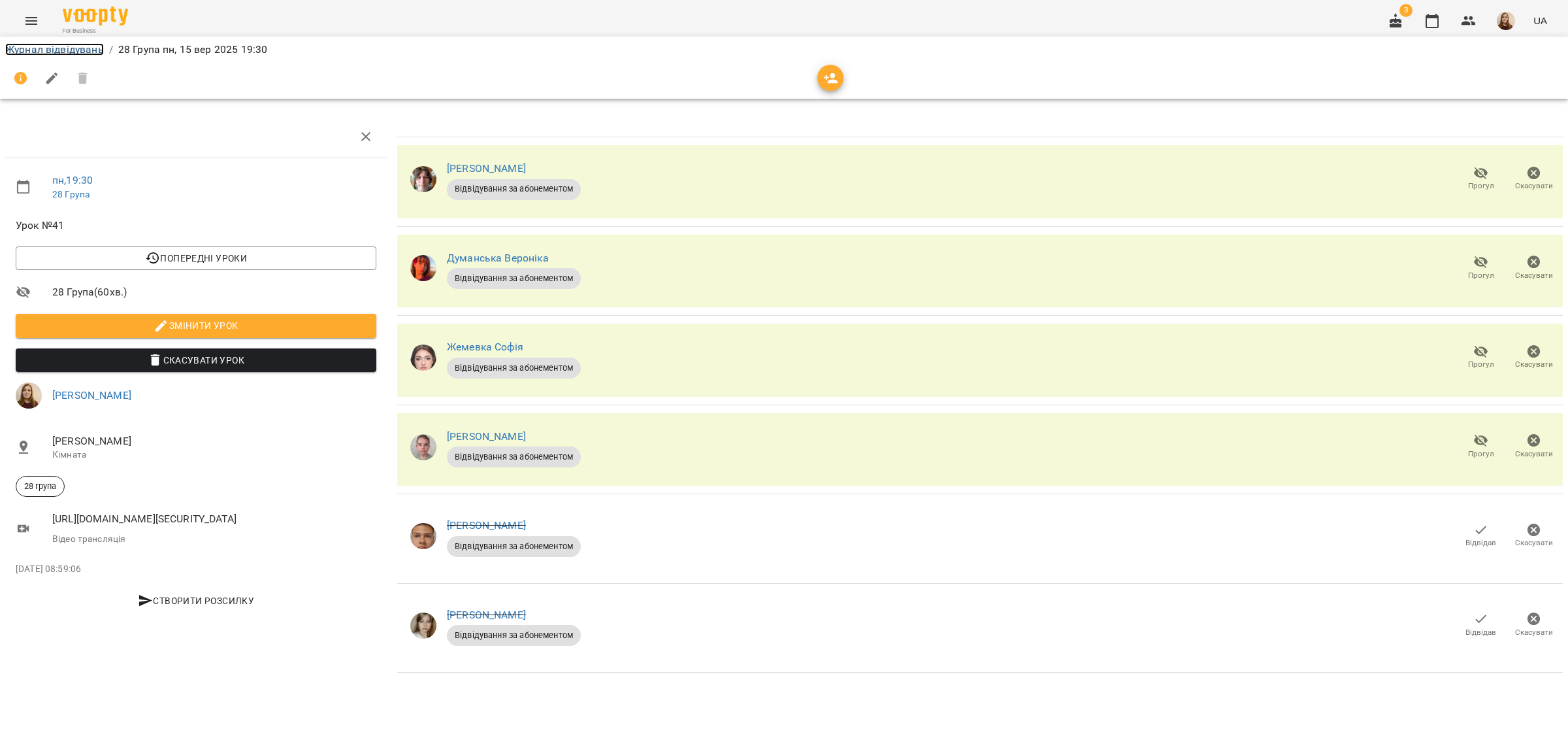
click at [72, 50] on link "Журнал відвідувань" at bounding box center [54, 49] width 98 height 13
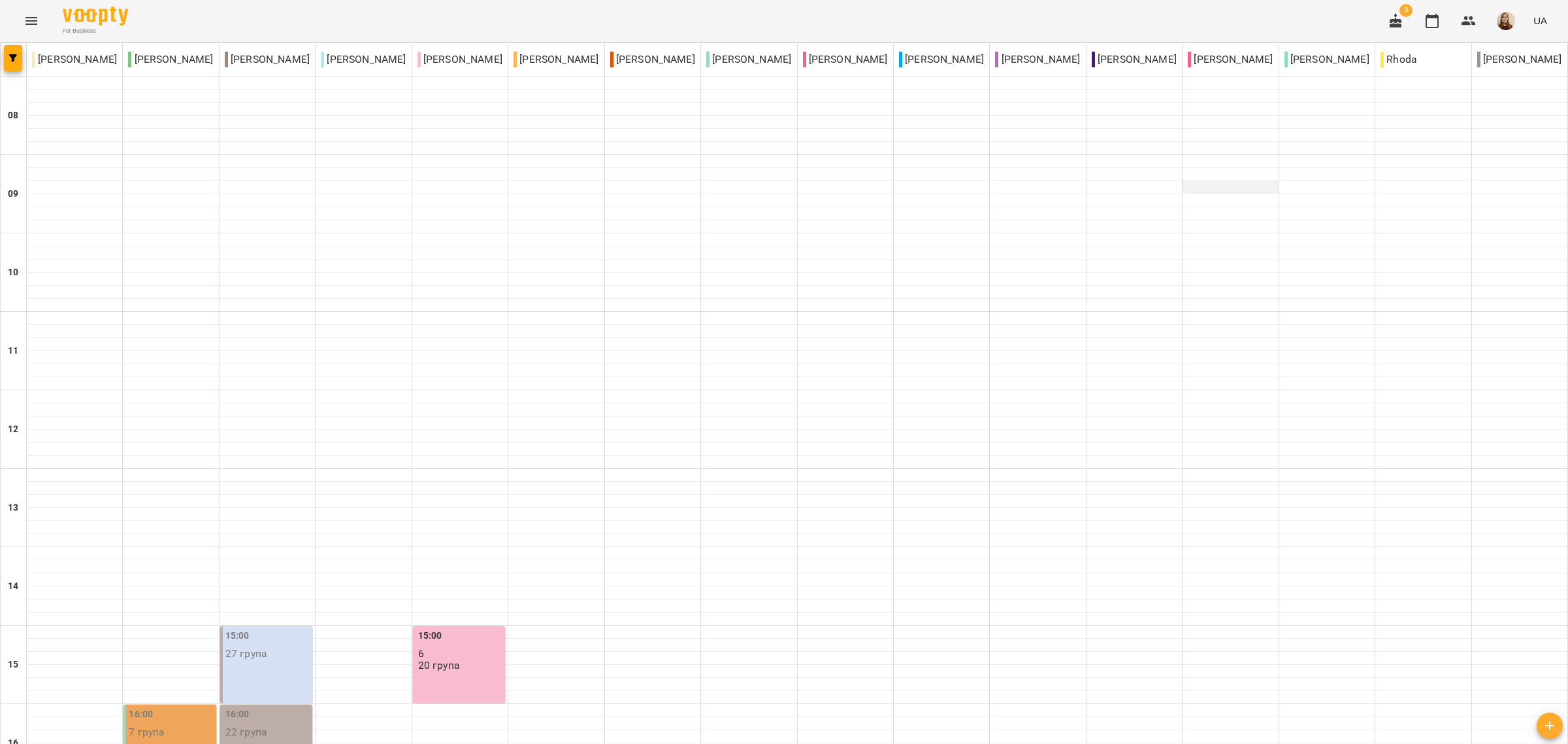
click at [1246, 183] on div at bounding box center [1230, 188] width 96 height 13
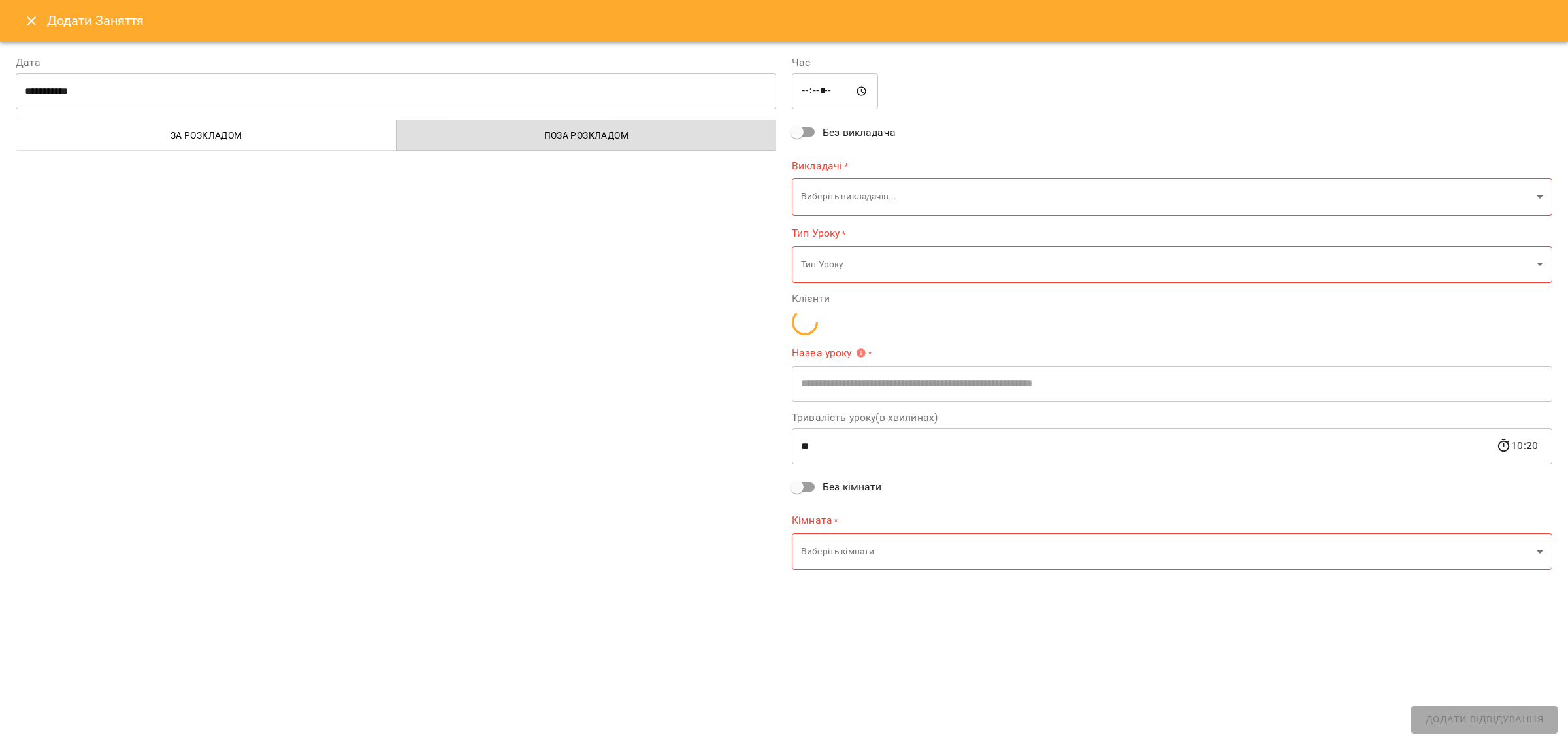
type input "**********"
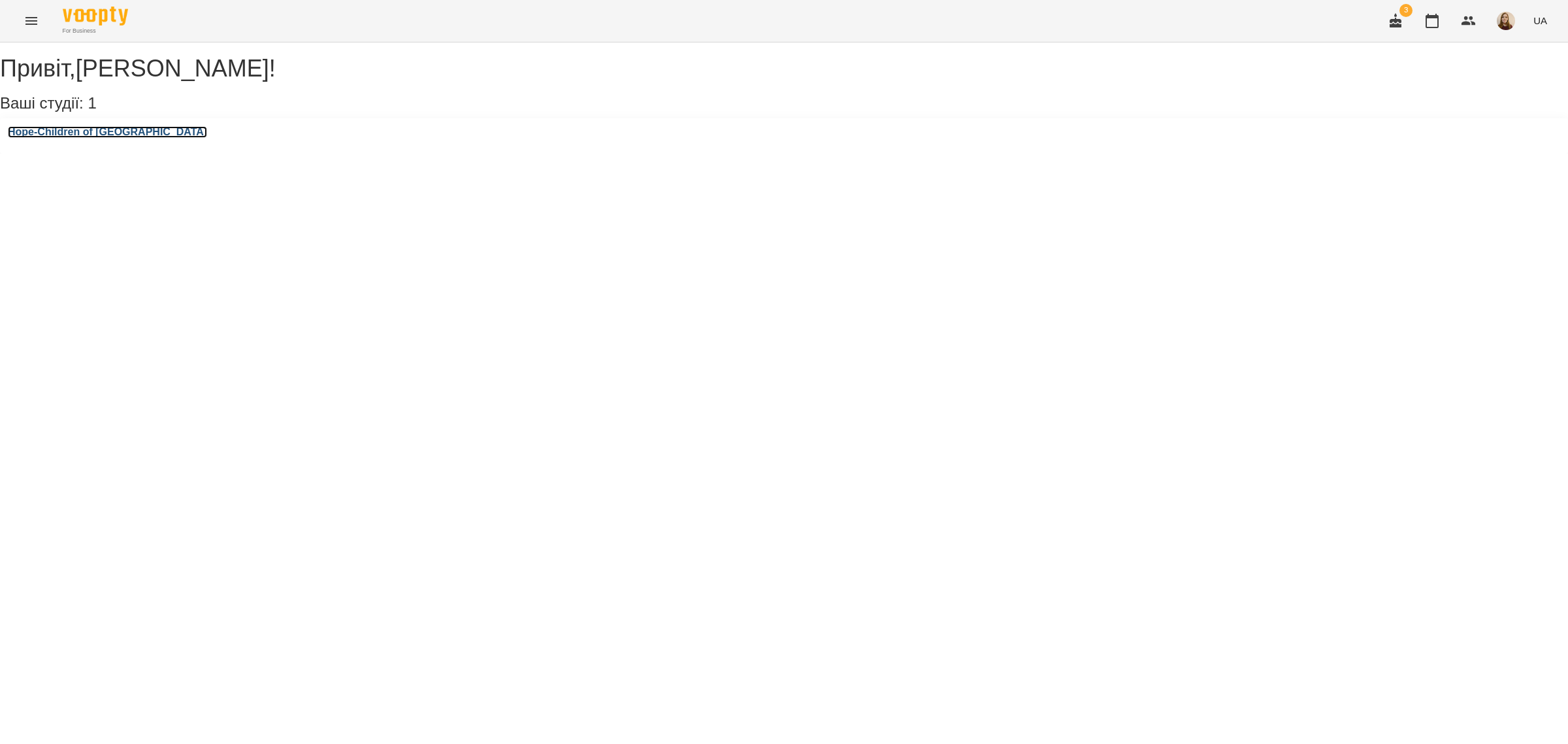
click at [113, 138] on h3 "Hope-Children of [GEOGRAPHIC_DATA]" at bounding box center [108, 132] width 199 height 12
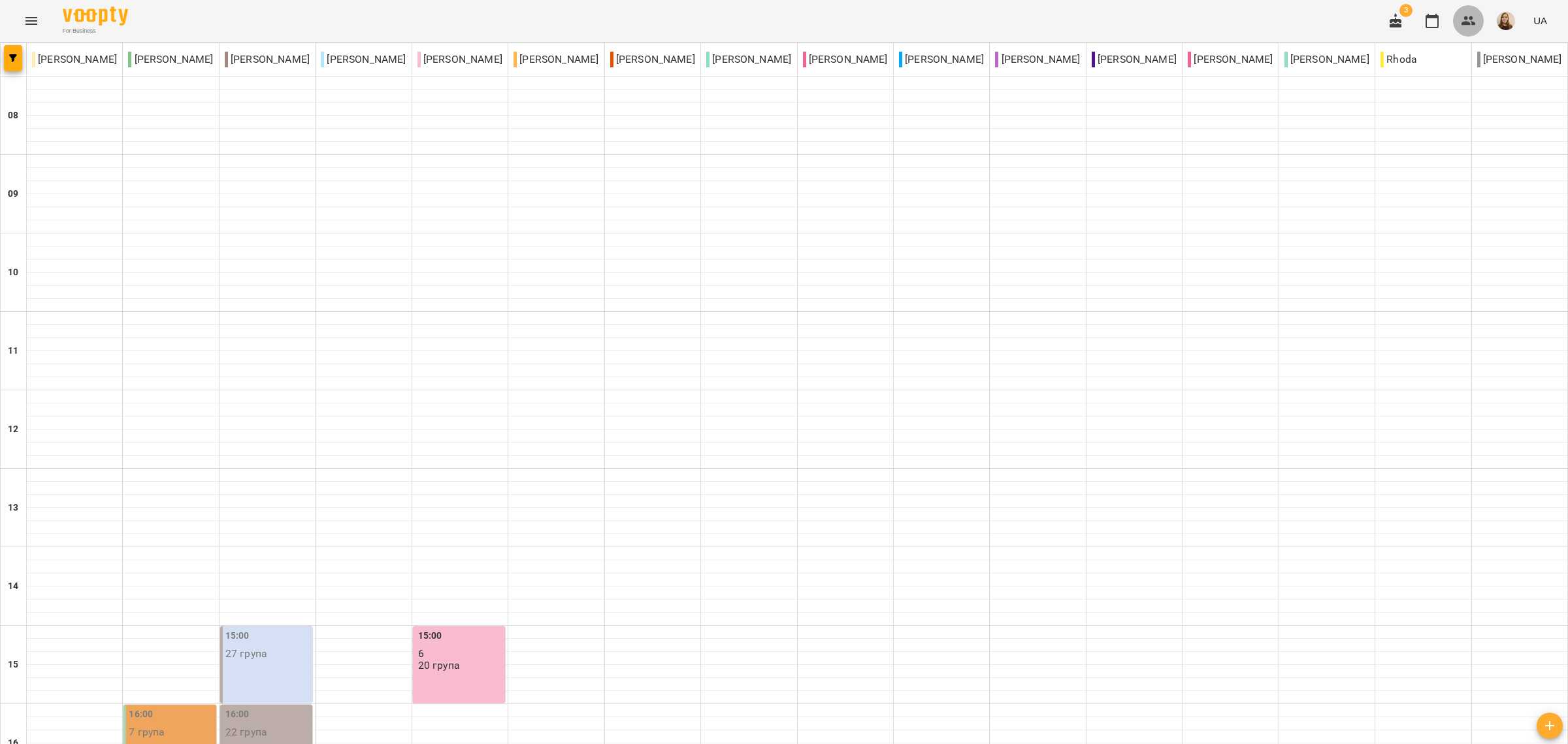
click at [1466, 24] on icon "button" at bounding box center [1468, 21] width 14 height 9
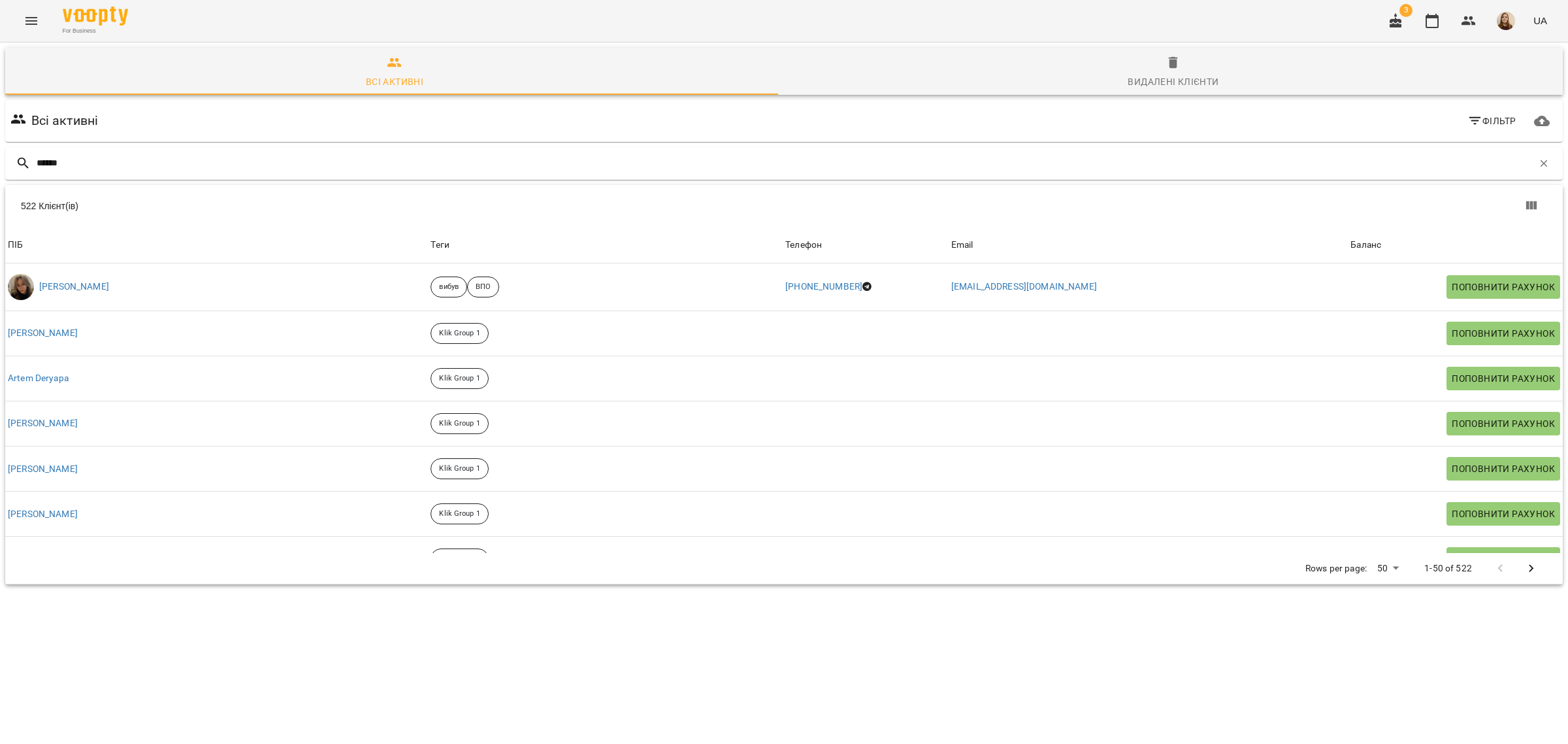
type input "******"
